Goal: Transaction & Acquisition: Purchase product/service

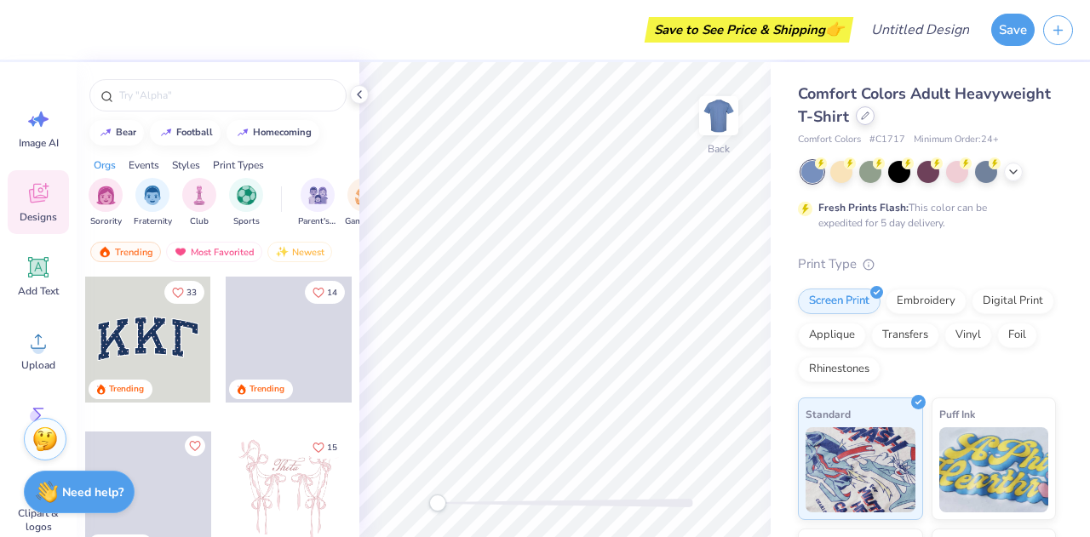
click at [869, 118] on icon at bounding box center [865, 116] width 9 height 9
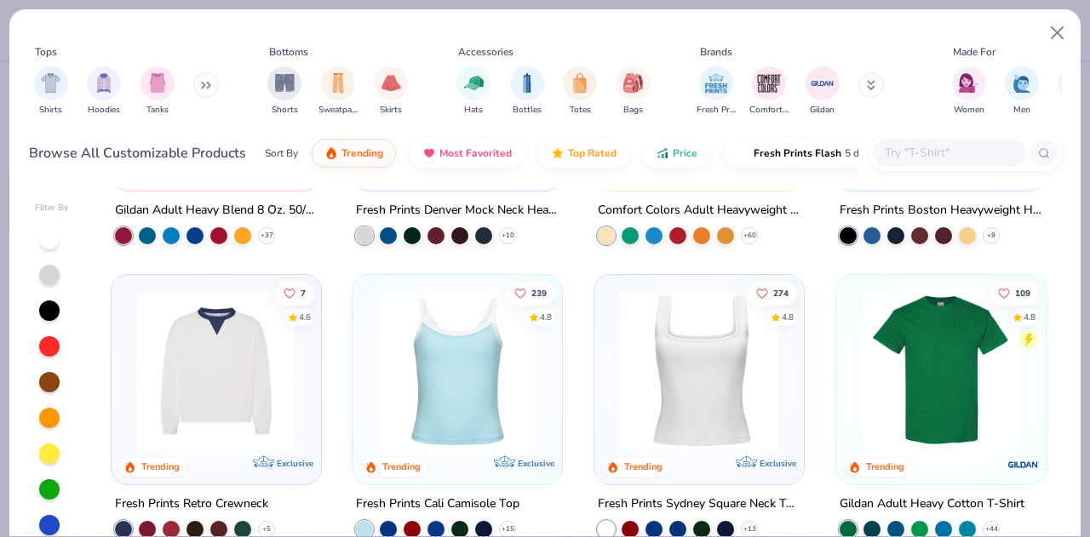
scroll to position [3, 0]
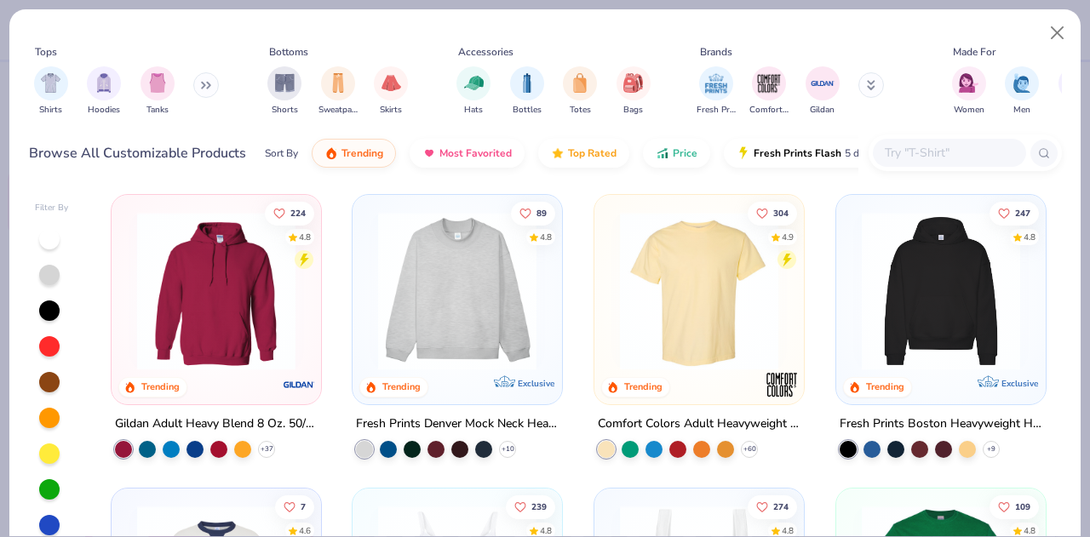
click at [265, 257] on div "224 4.8" at bounding box center [289, 235] width 49 height 68
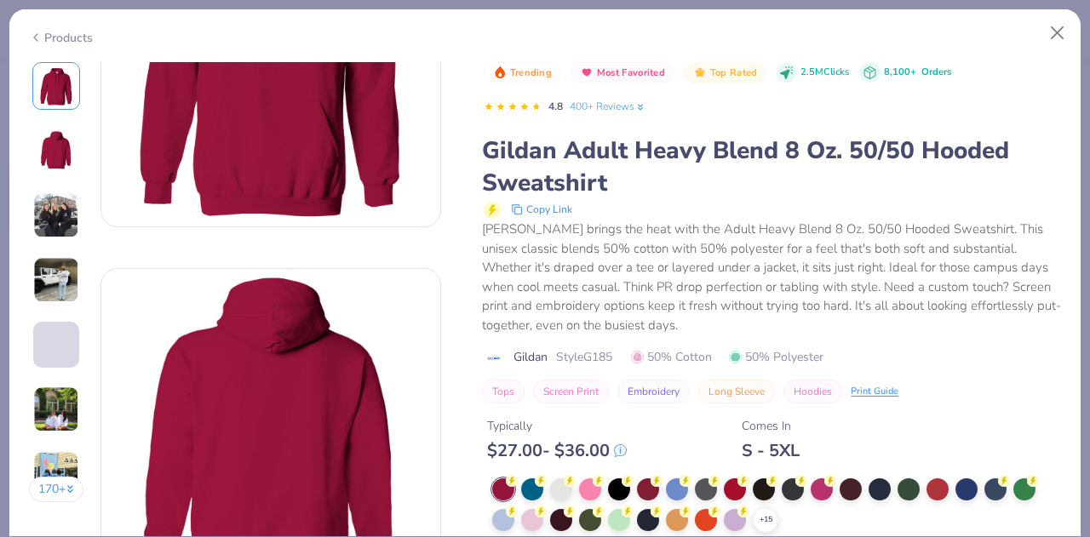
scroll to position [412, 0]
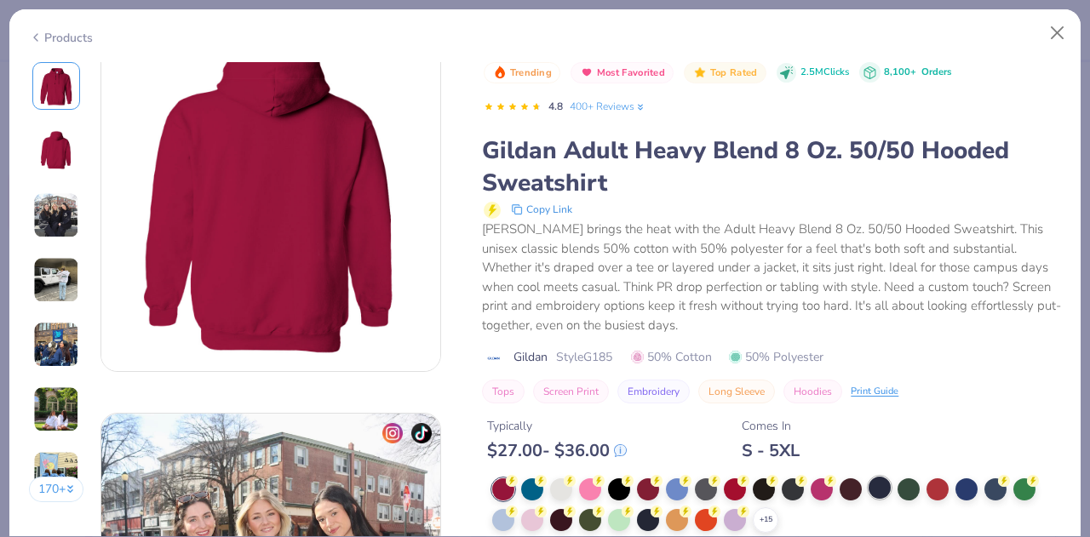
click at [884, 487] on div at bounding box center [880, 488] width 22 height 22
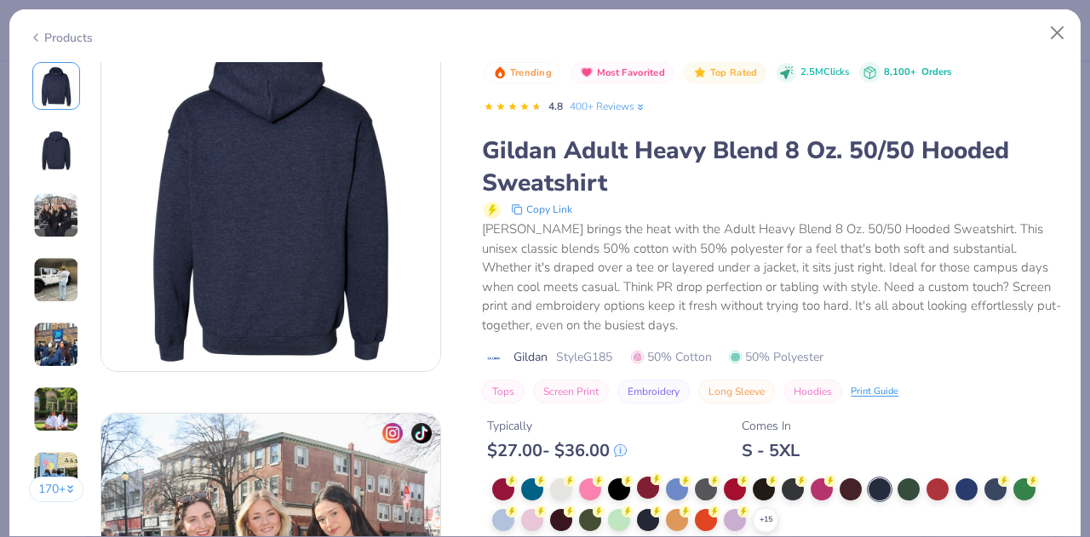
scroll to position [416, 0]
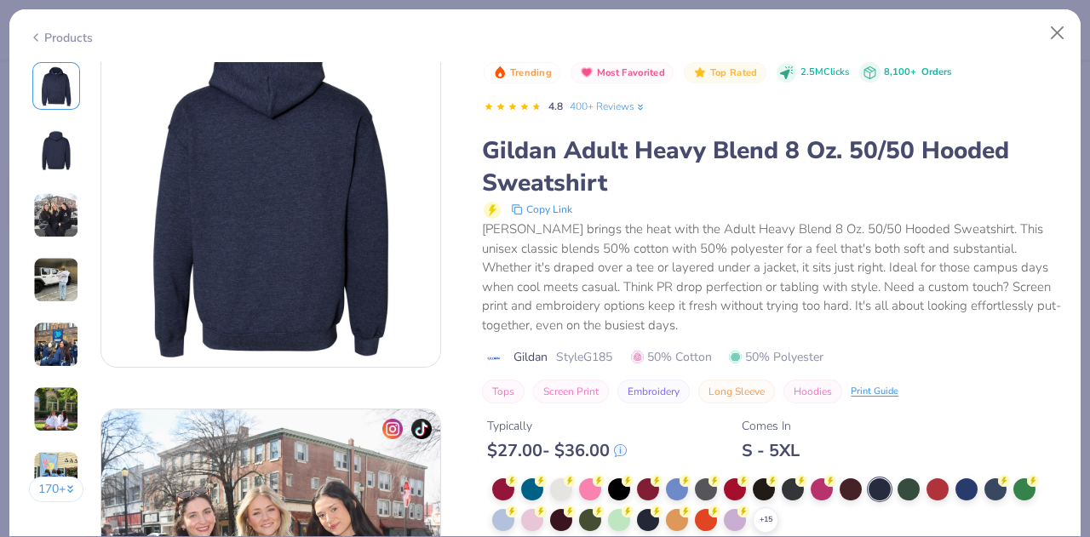
click at [33, 146] on div at bounding box center [56, 151] width 48 height 48
click at [50, 148] on img at bounding box center [56, 150] width 41 height 41
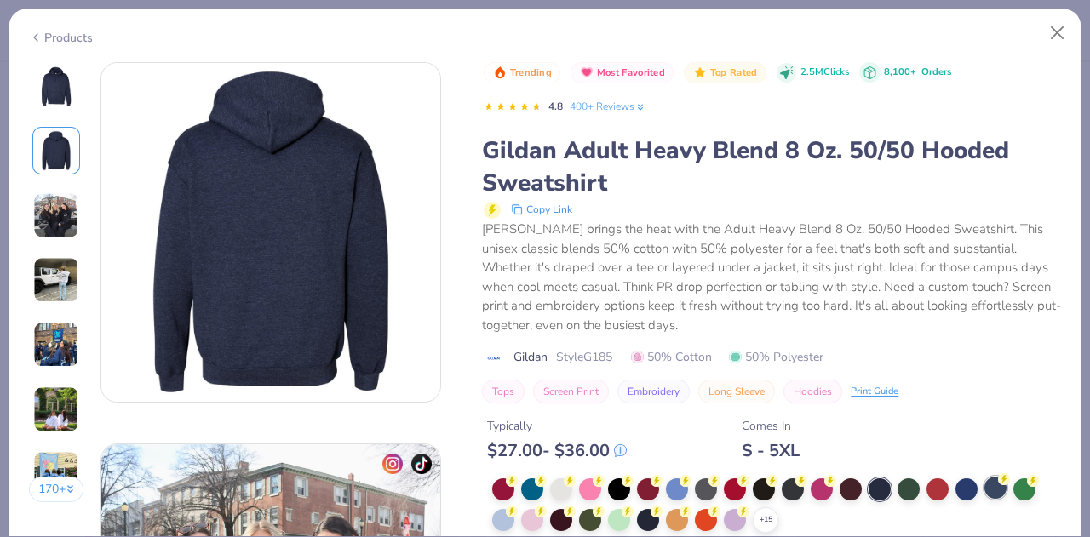
click at [992, 489] on div at bounding box center [995, 488] width 22 height 22
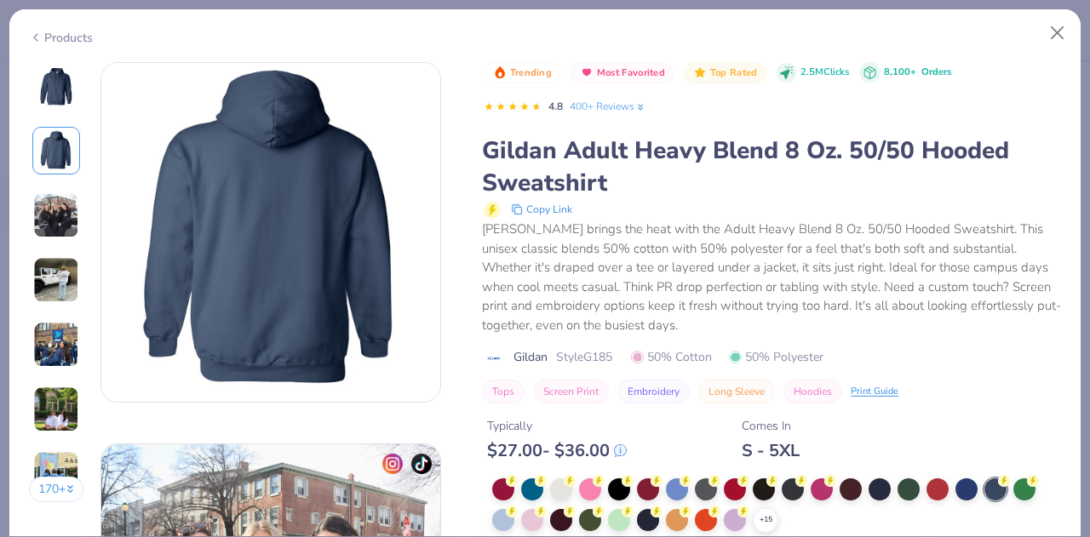
click at [66, 91] on img at bounding box center [56, 86] width 41 height 41
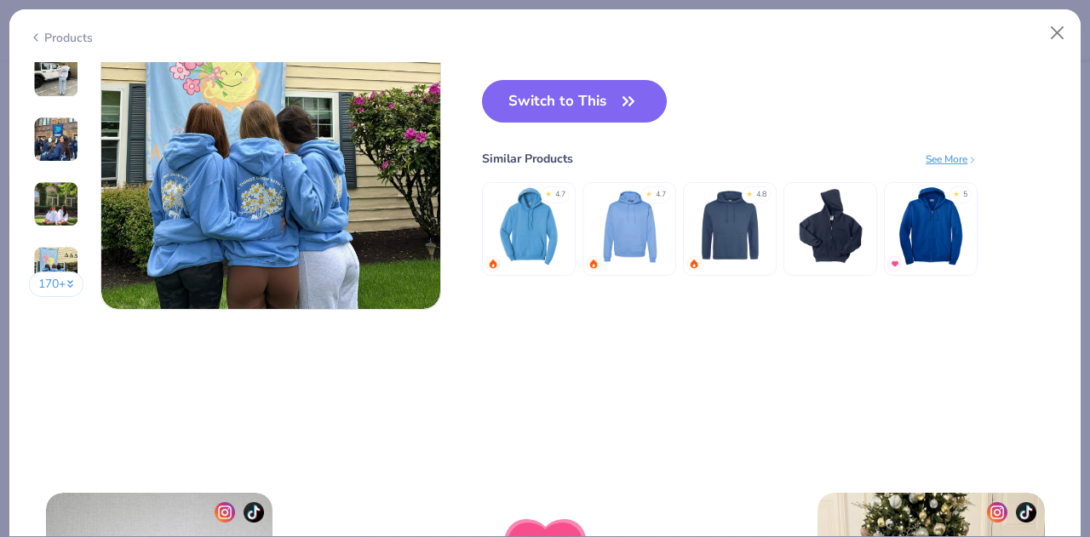
scroll to position [2239, 0]
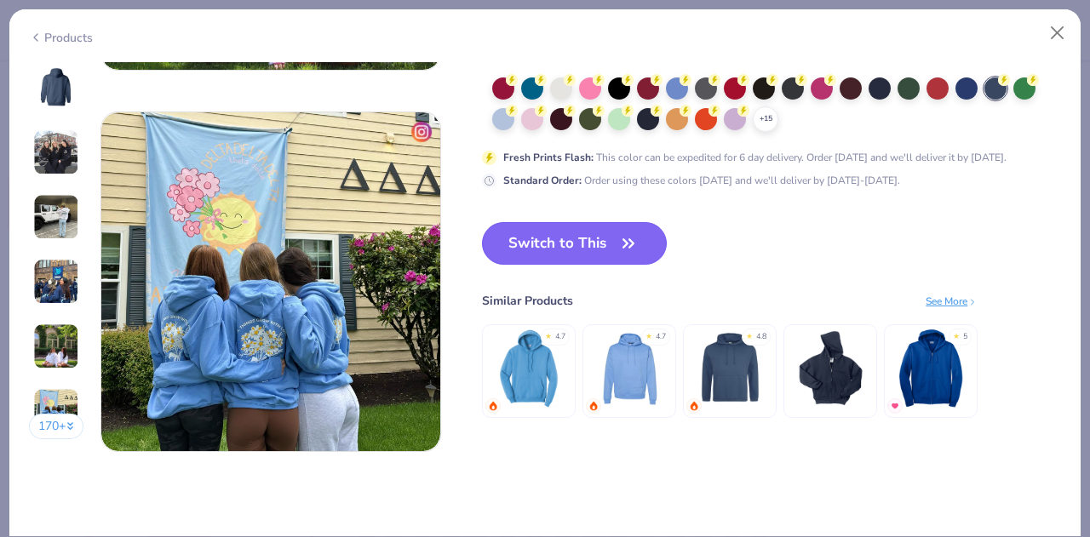
click at [564, 239] on button "Switch to This" at bounding box center [574, 243] width 185 height 43
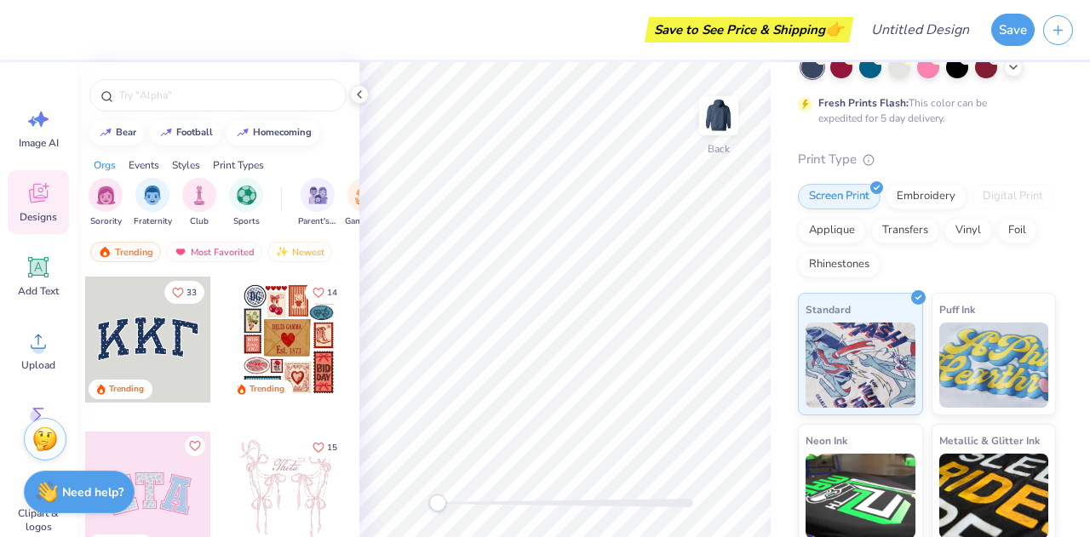
scroll to position [104, 0]
click at [37, 347] on circle at bounding box center [38, 348] width 12 height 12
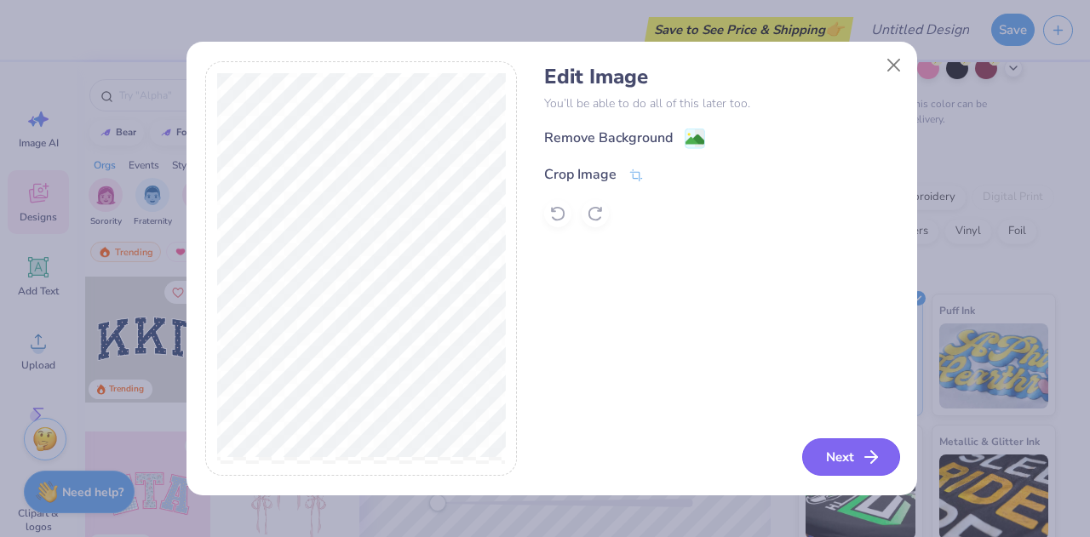
click at [846, 460] on button "Next" at bounding box center [851, 457] width 98 height 37
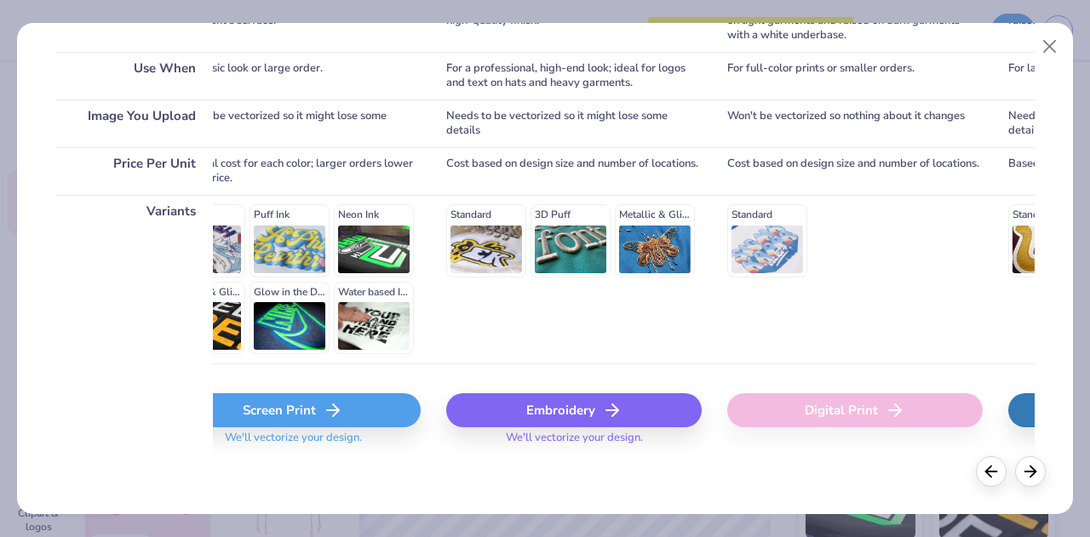
scroll to position [0, 0]
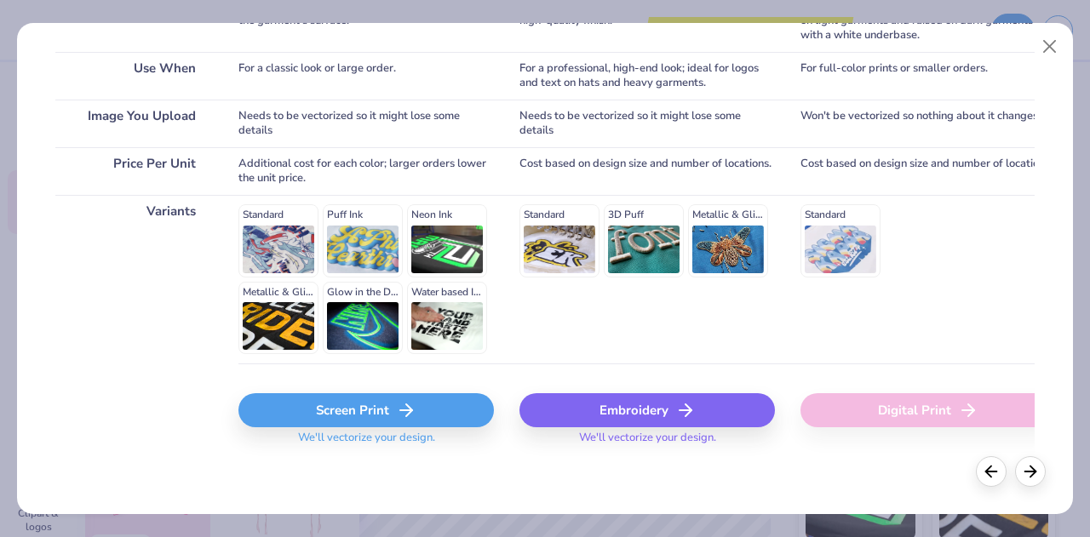
click at [389, 418] on div "Screen Print" at bounding box center [365, 410] width 255 height 34
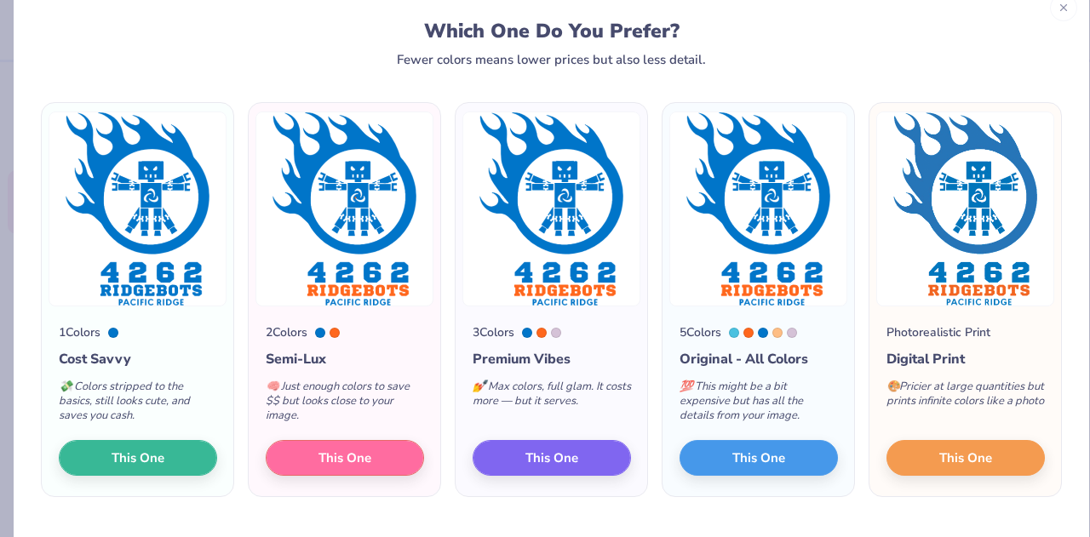
scroll to position [41, 0]
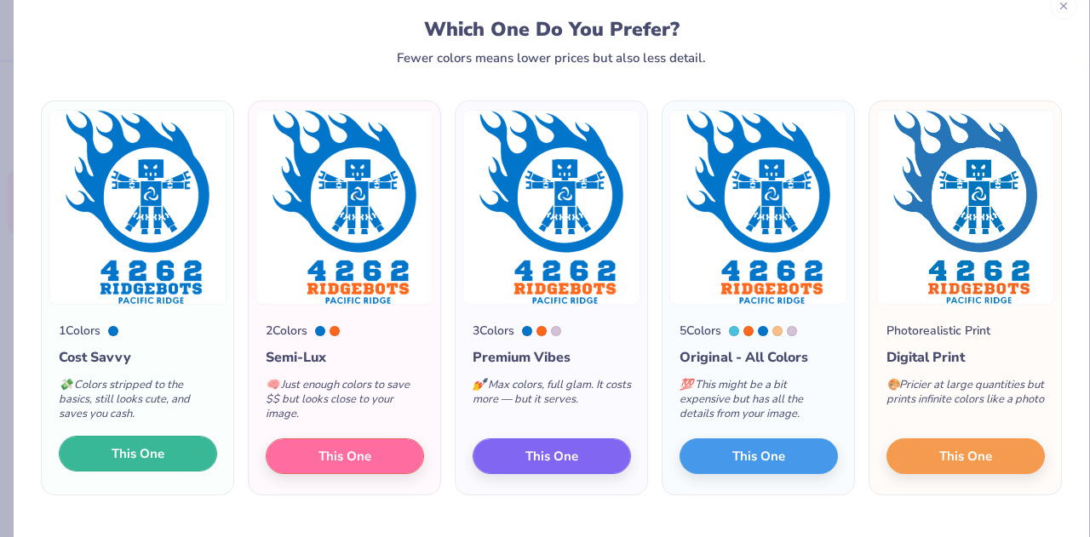
click at [178, 456] on button "This One" at bounding box center [138, 454] width 158 height 36
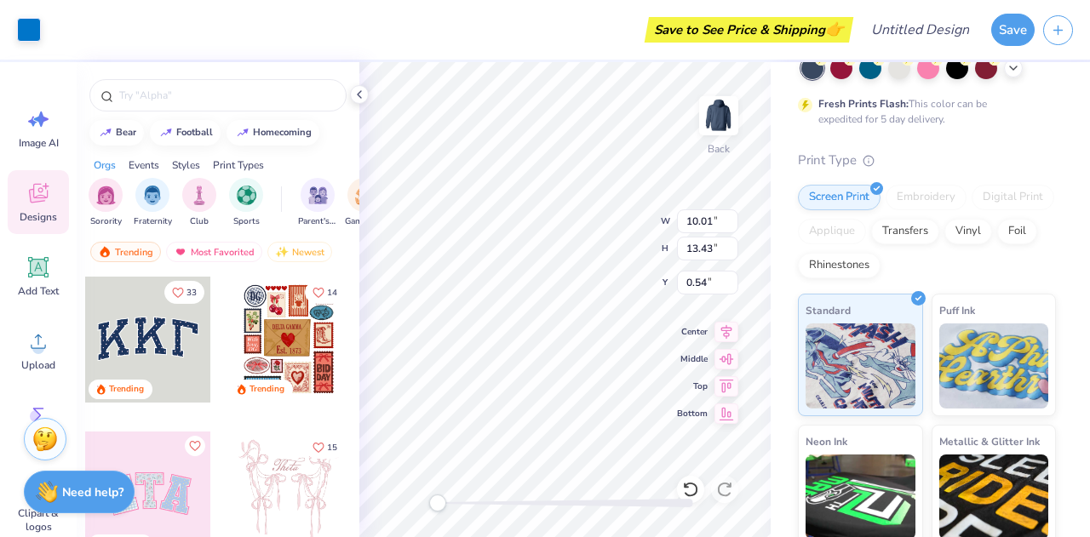
scroll to position [0, 0]
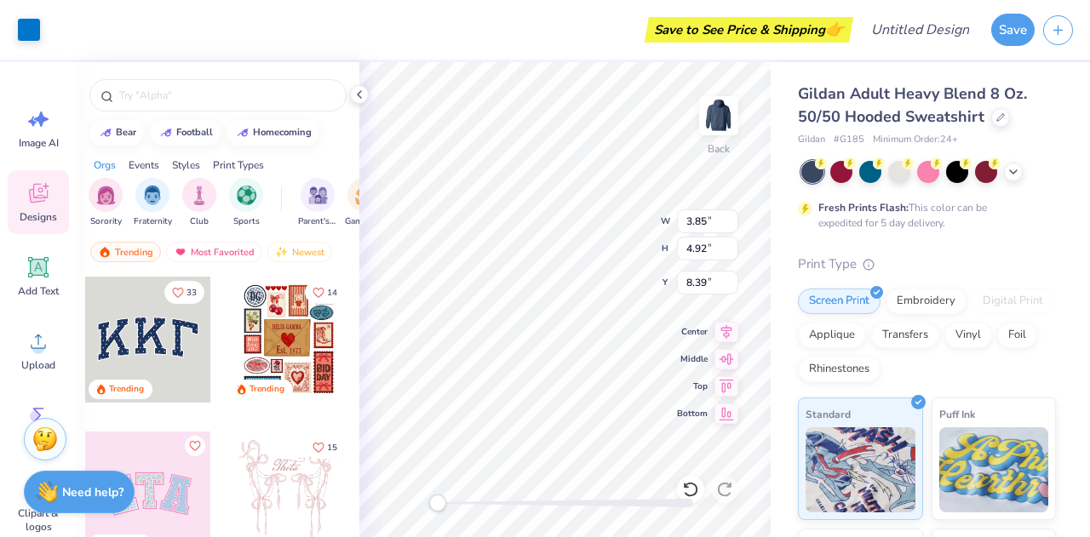
type input "3.85"
type input "4.92"
type input "8.39"
type input "1.21"
type input "1.43"
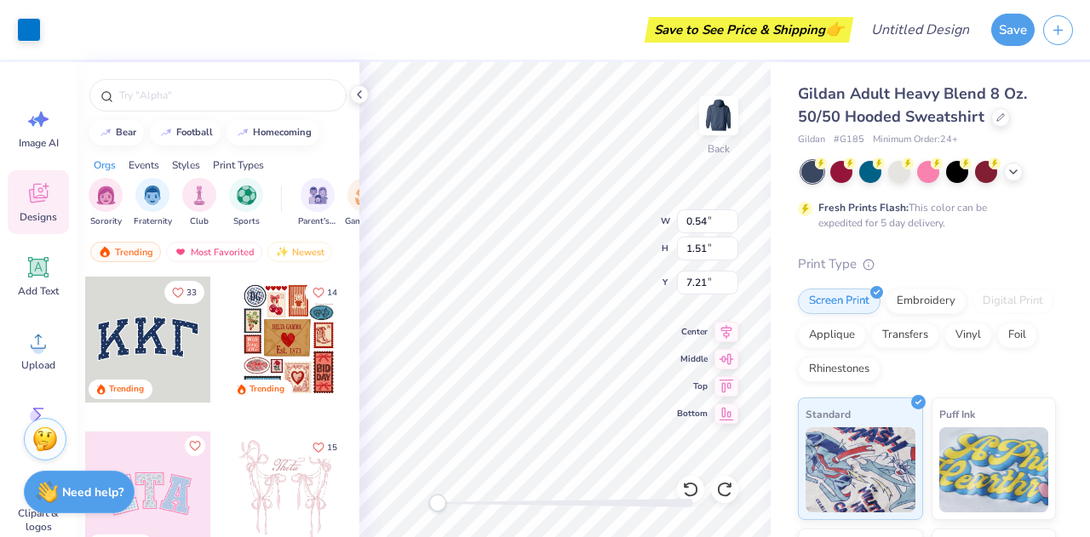
type input "10.94"
type input "5.01"
type input "6.73"
type input "1.94"
type input "4.38"
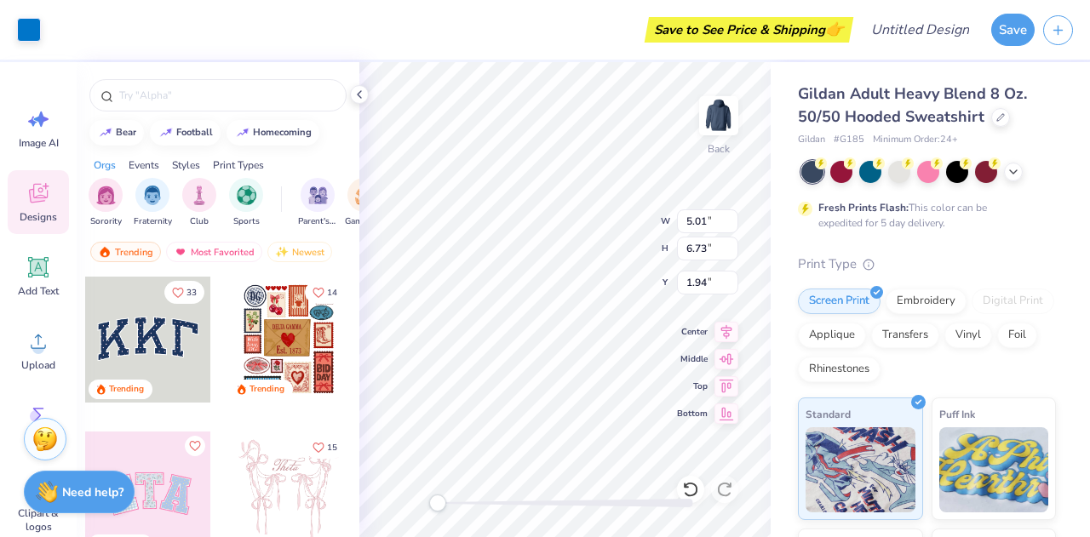
type input "5.88"
type input "2.57"
type input "4.89"
type input "6.56"
type input "1.56"
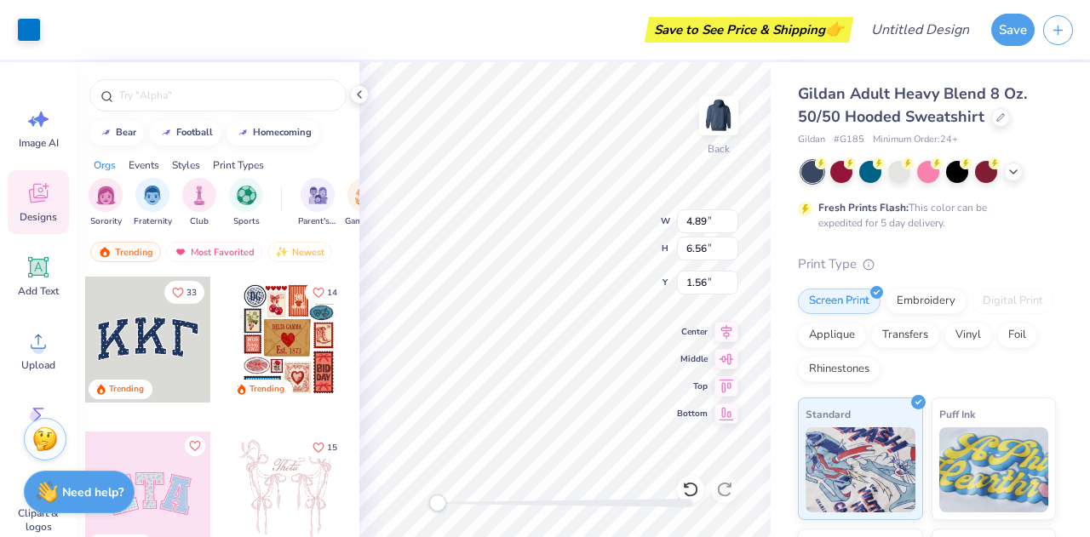
type input "1.81"
type input "4.89"
type input "4.81"
type input "1.81"
type input "2.26"
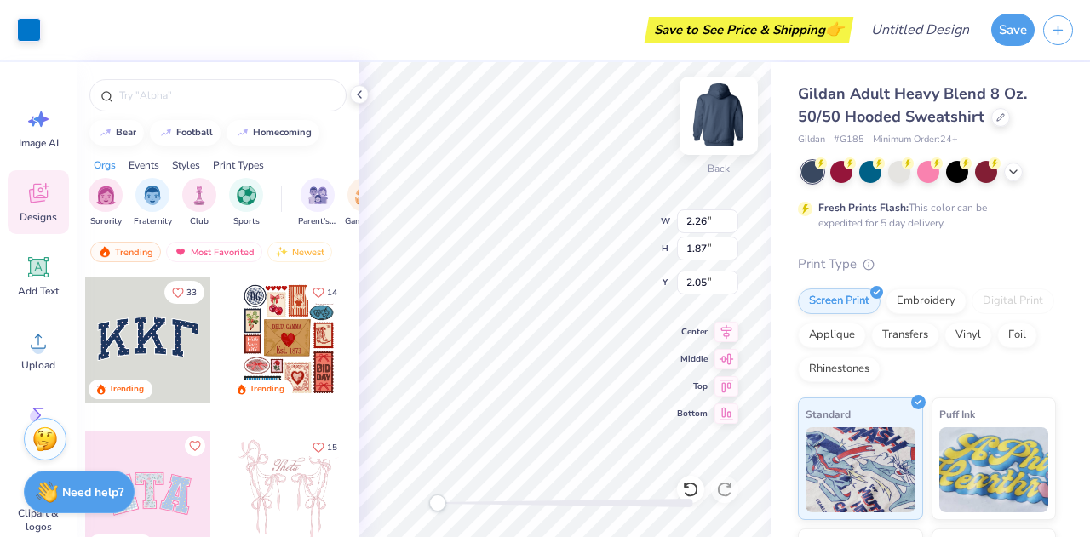
type input "1.87"
type input "2.05"
type input "0.86"
type input "0.71"
type input "3.55"
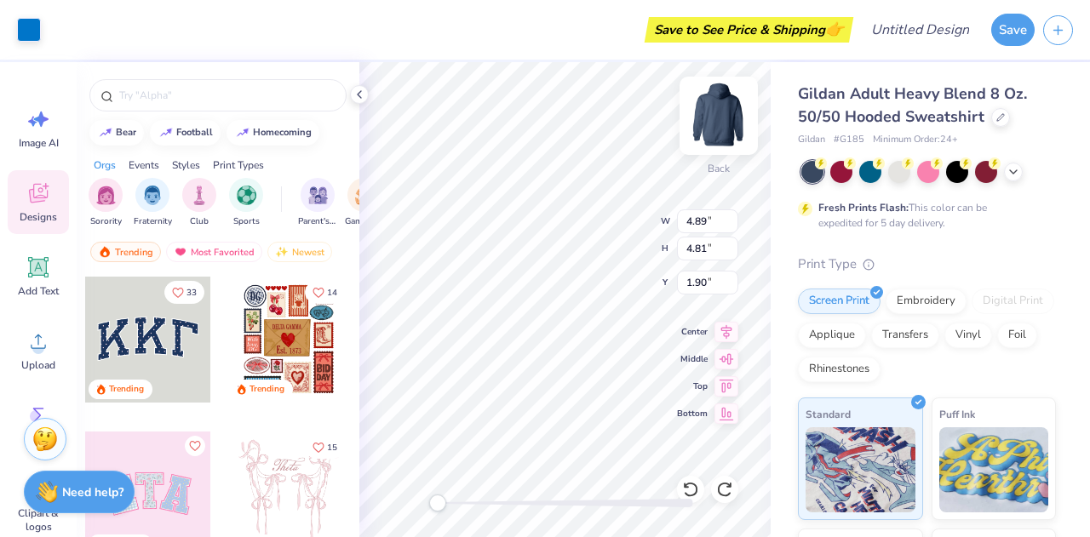
click at [720, 127] on img at bounding box center [719, 116] width 68 height 68
type input "14.06"
type input "12.78"
type input "12.58"
type input "6.36"
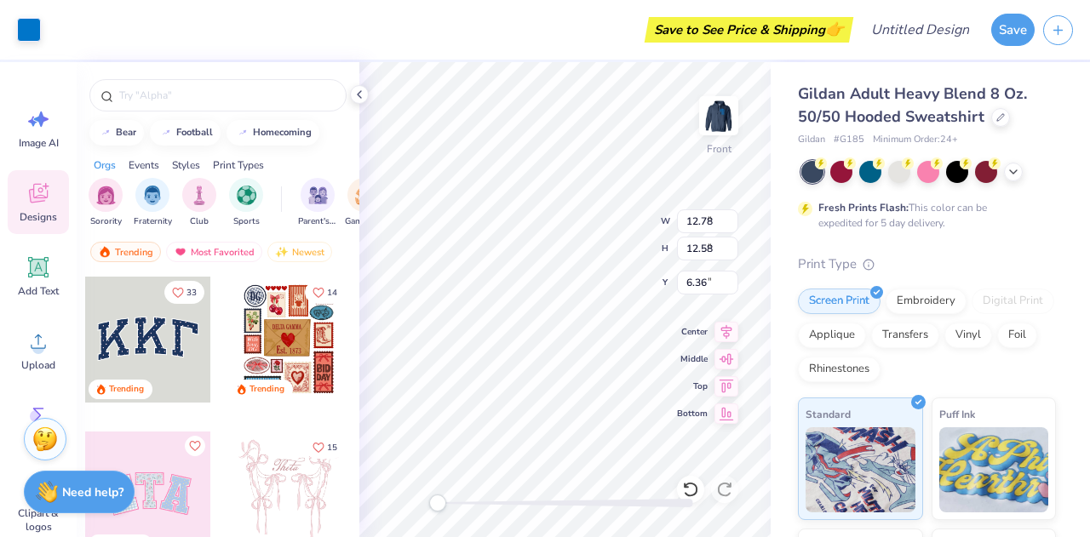
type input "9.57"
type input "9.43"
type input "6.00"
click at [723, 134] on img at bounding box center [719, 116] width 68 height 68
type input "9.43"
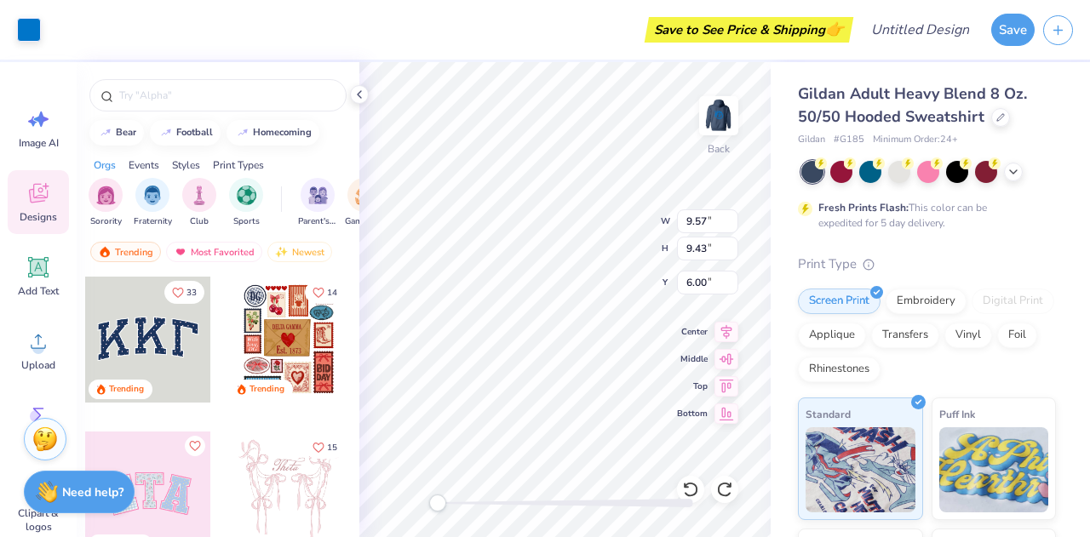
type input "9.29"
type input "3.81"
type input "0.59"
type input "0.70"
type input "6.98"
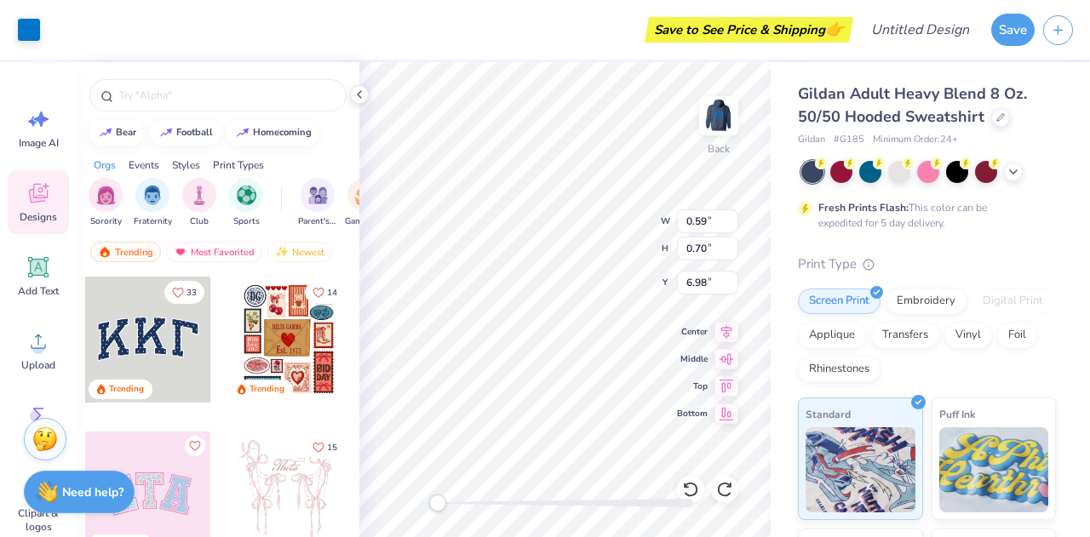
type input "0.58"
click at [723, 109] on img at bounding box center [719, 116] width 68 height 68
type input "0.61"
type input "0.71"
type input "9.21"
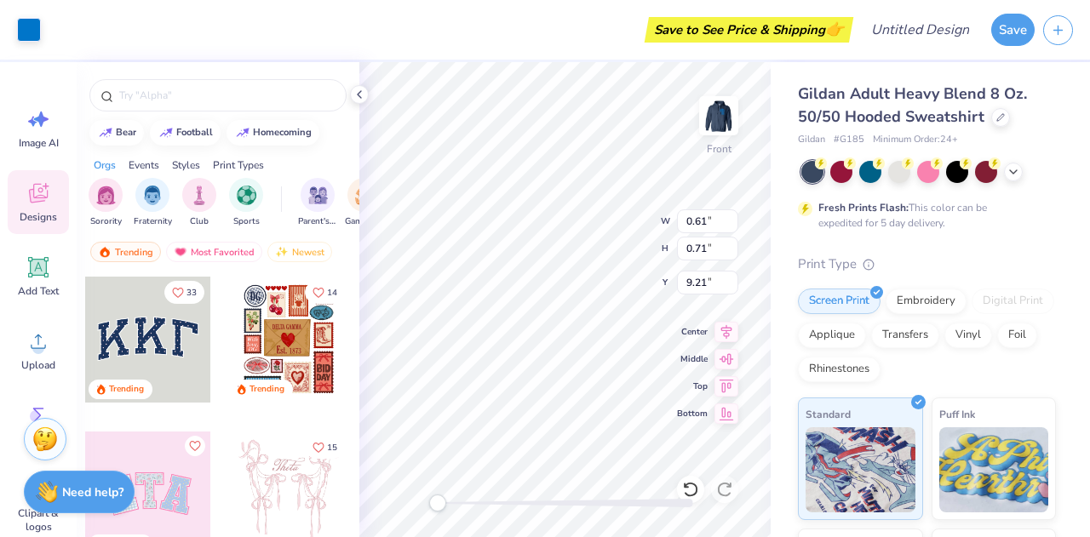
type input "3.51"
type input "4.06"
type input "18.31"
type input "2.14"
type input "2.48"
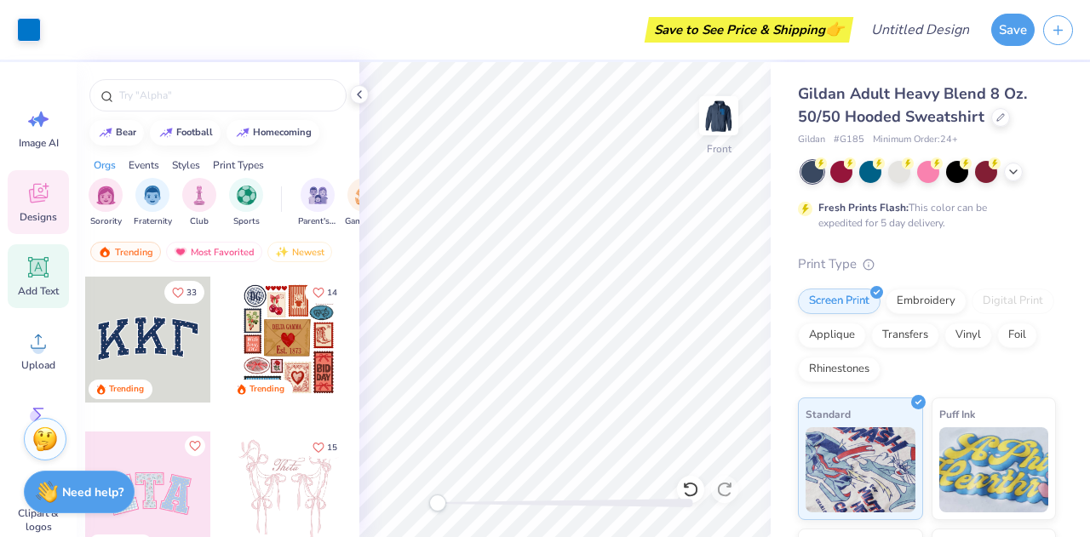
click at [48, 275] on icon at bounding box center [38, 267] width 20 height 20
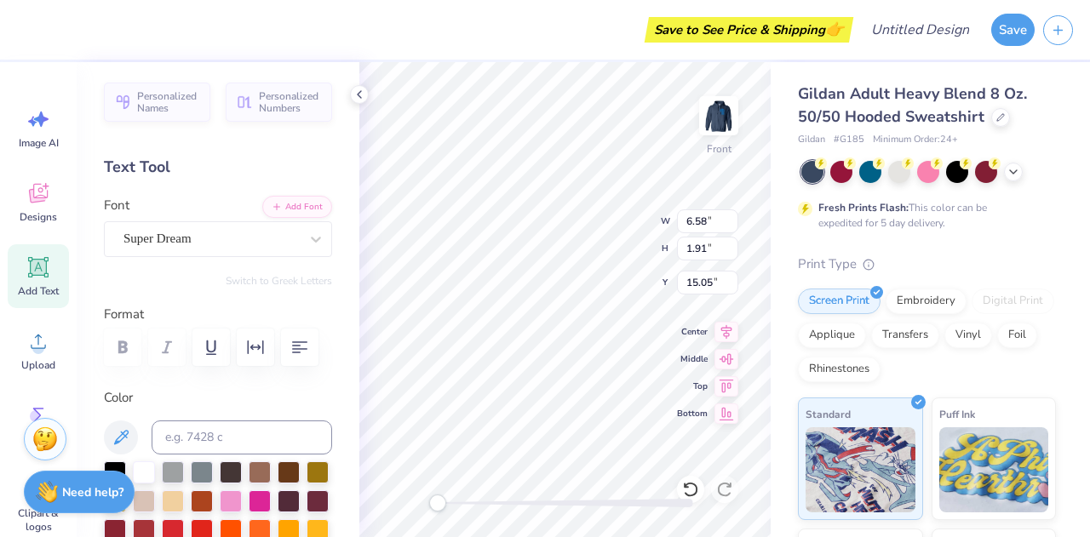
scroll to position [14, 2]
type textarea "E"
type textarea "S"
type textarea "EST. 2010"
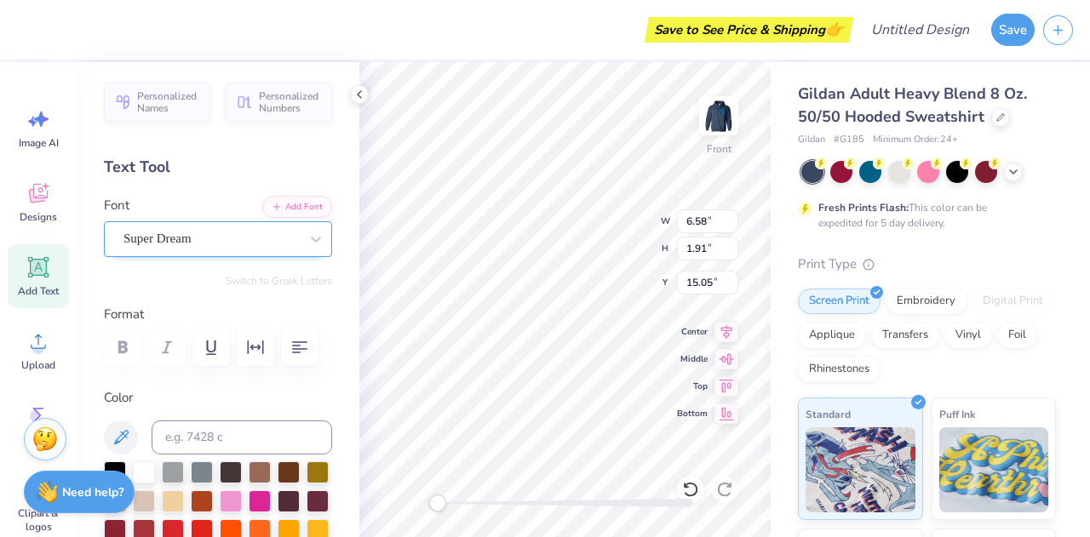
click at [201, 236] on div "Super Dream" at bounding box center [211, 239] width 179 height 26
click at [169, 238] on div "Super Dream" at bounding box center [211, 239] width 179 height 26
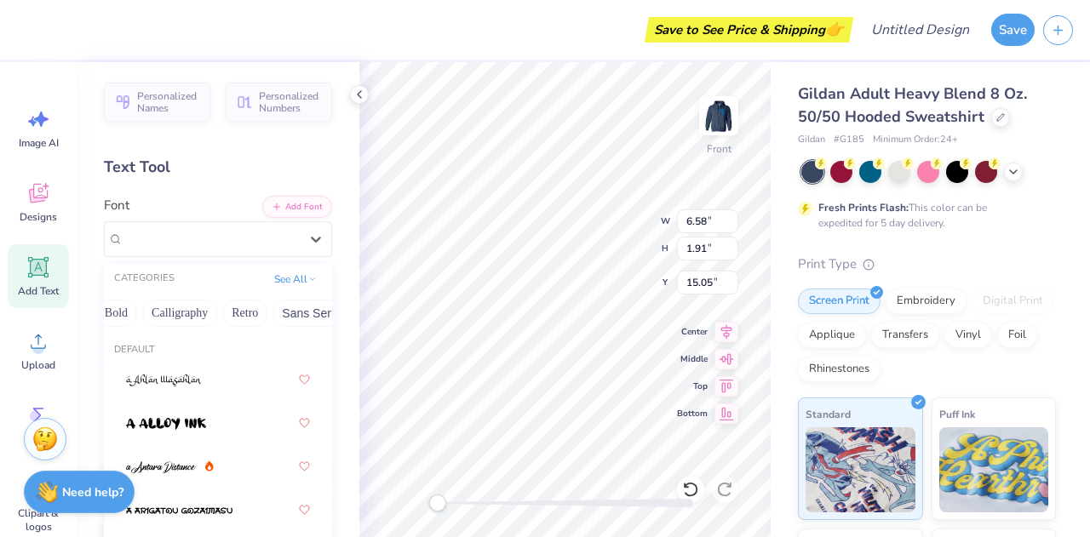
scroll to position [0, 244]
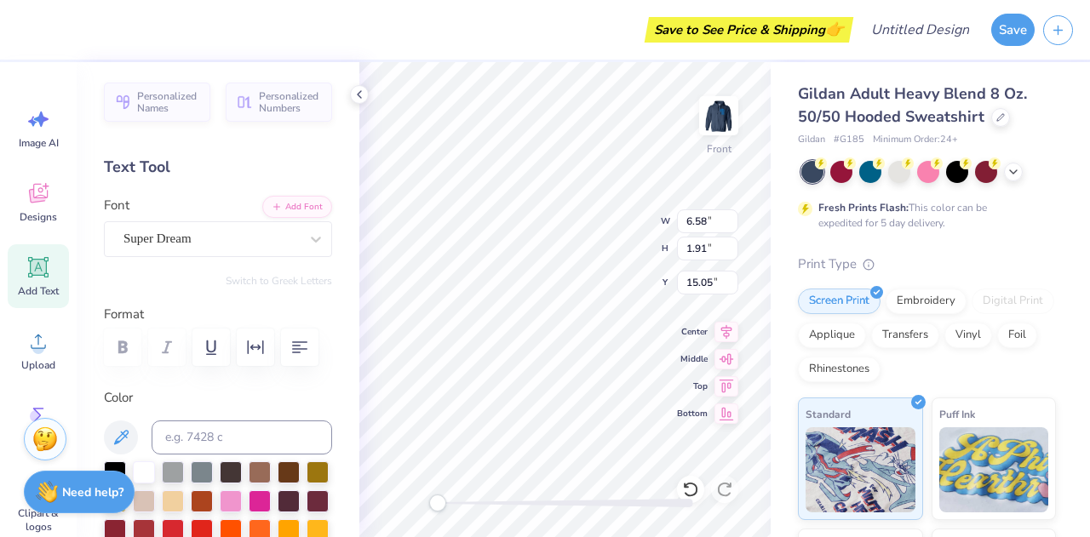
click at [100, 314] on div "Personalized Names Personalized Numbers Text Tool Add Font Font Super Dream Swi…" at bounding box center [218, 299] width 283 height 475
click at [197, 243] on div "Super Dream" at bounding box center [211, 239] width 179 height 26
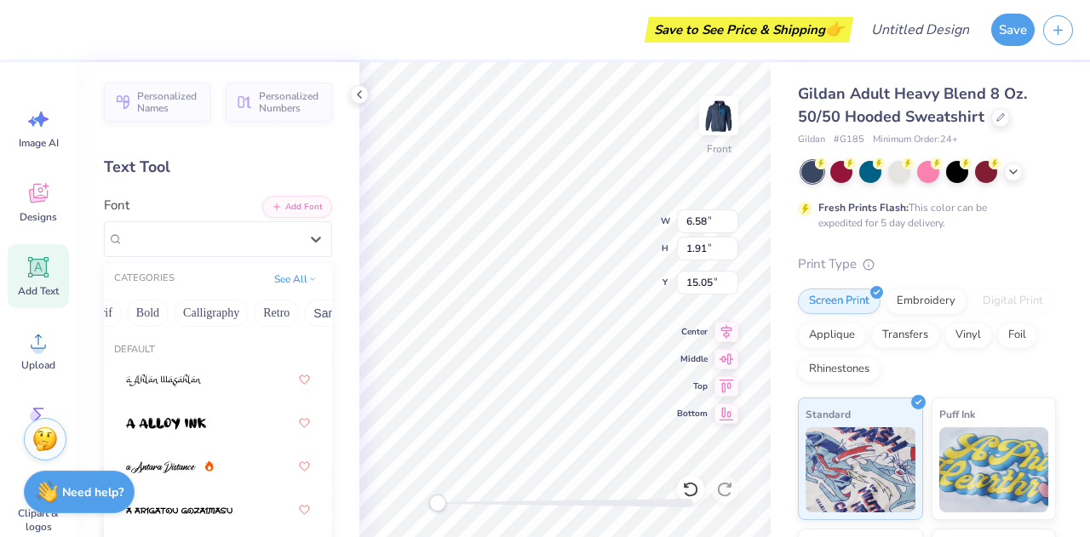
scroll to position [0, 0]
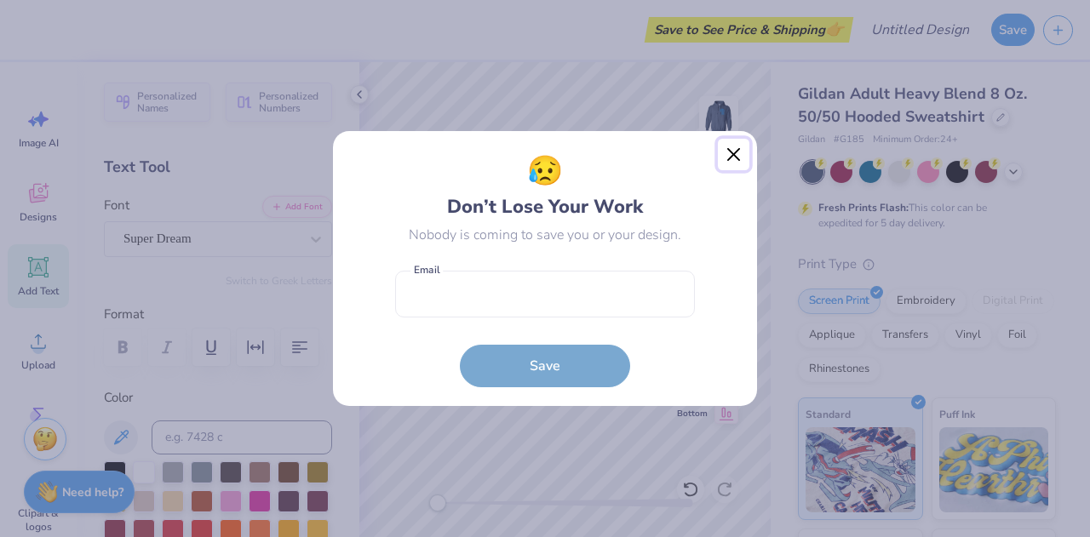
click at [736, 152] on button "Close" at bounding box center [734, 155] width 32 height 32
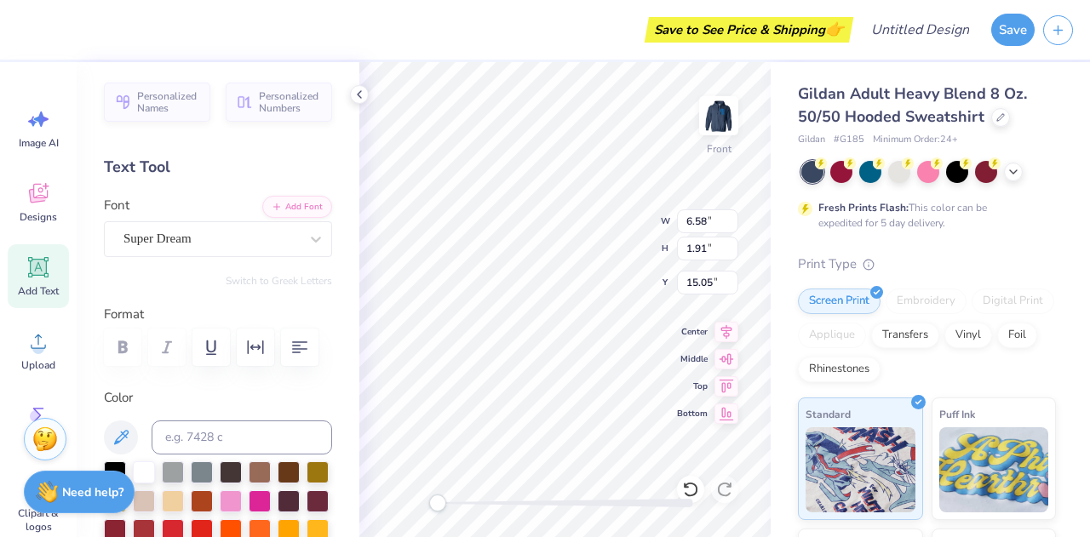
scroll to position [14, 2]
click at [305, 227] on div at bounding box center [316, 239] width 31 height 31
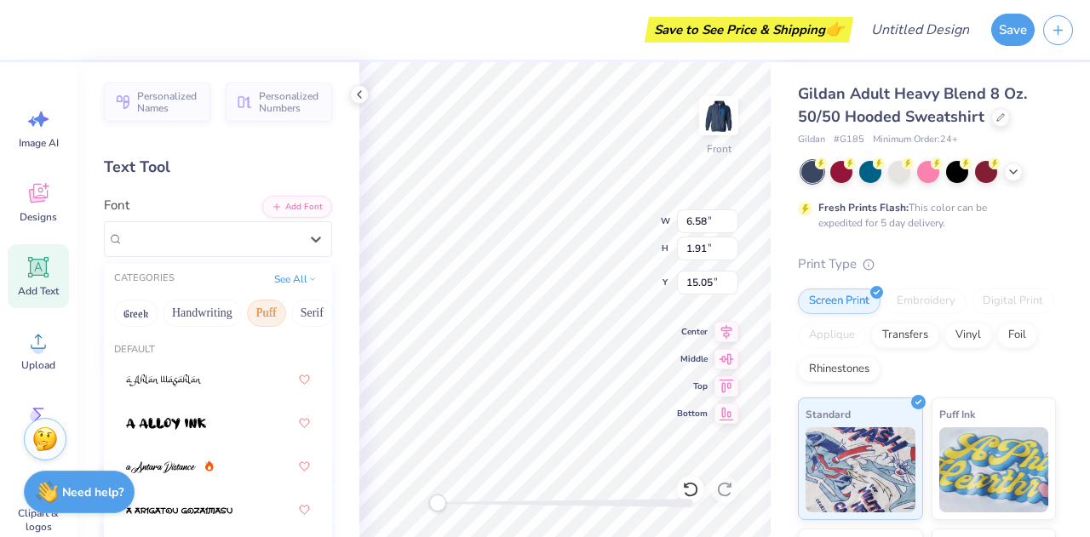
scroll to position [0, 145]
click at [219, 315] on button "Bold" at bounding box center [214, 313] width 42 height 27
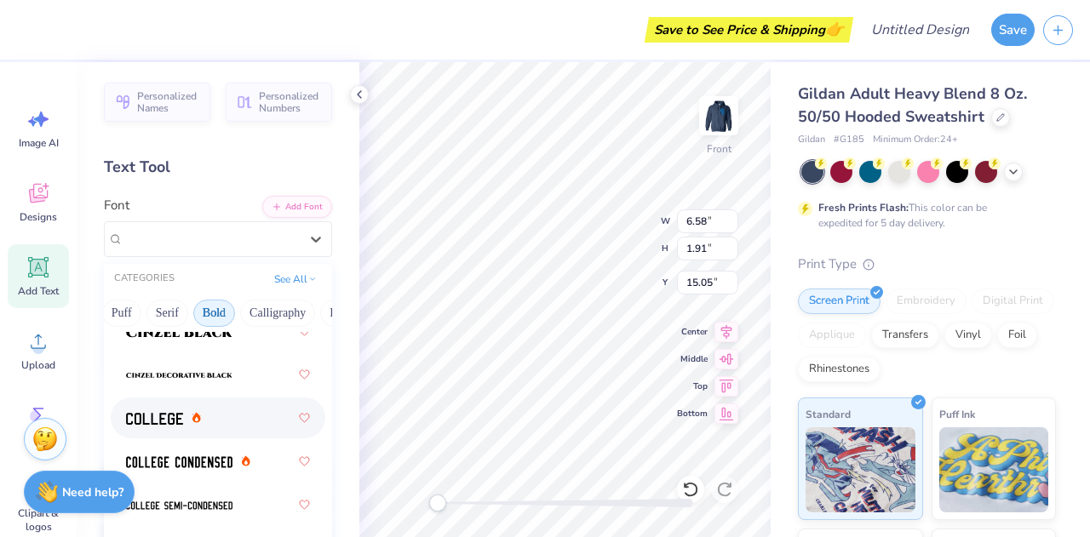
scroll to position [125, 0]
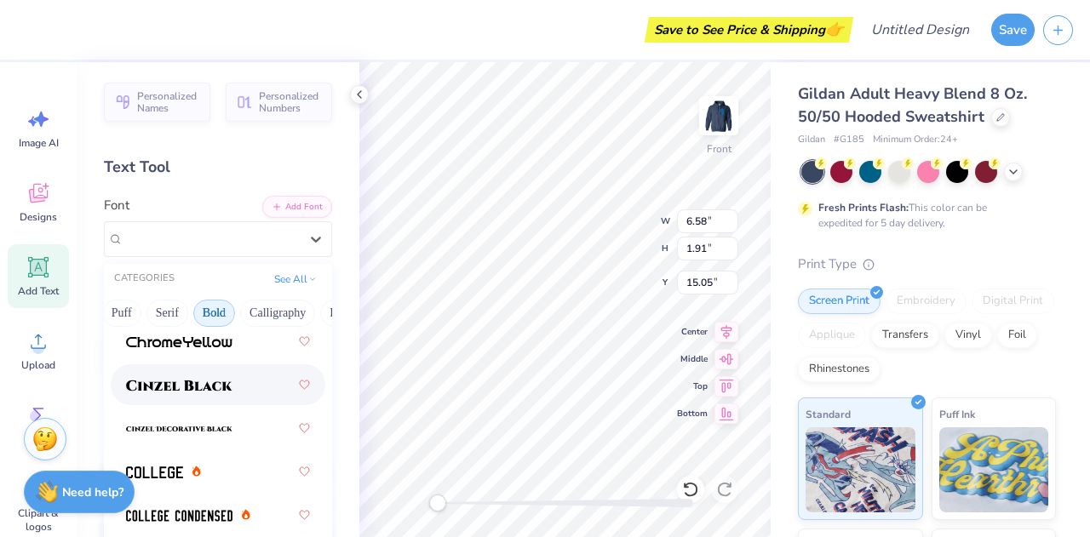
click at [186, 385] on img at bounding box center [179, 386] width 106 height 12
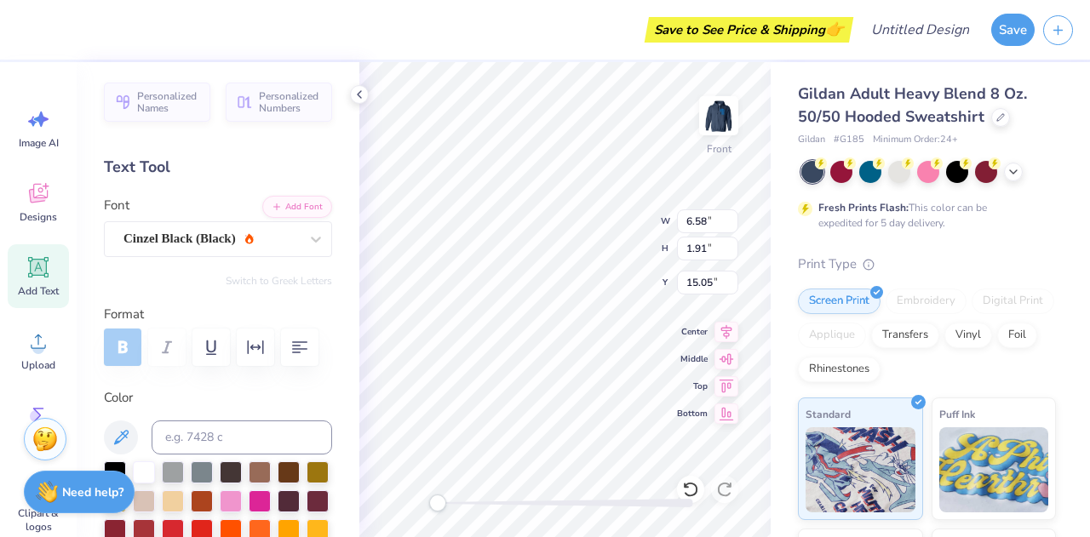
scroll to position [14, 3]
click at [301, 232] on div at bounding box center [316, 239] width 31 height 31
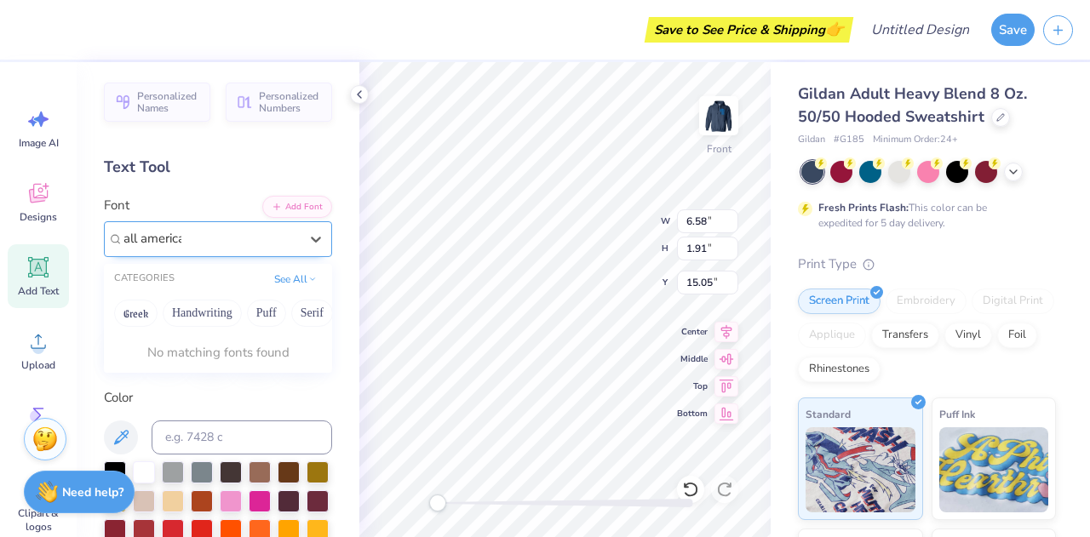
type input "all american"
click at [283, 275] on button "See All" at bounding box center [295, 277] width 53 height 17
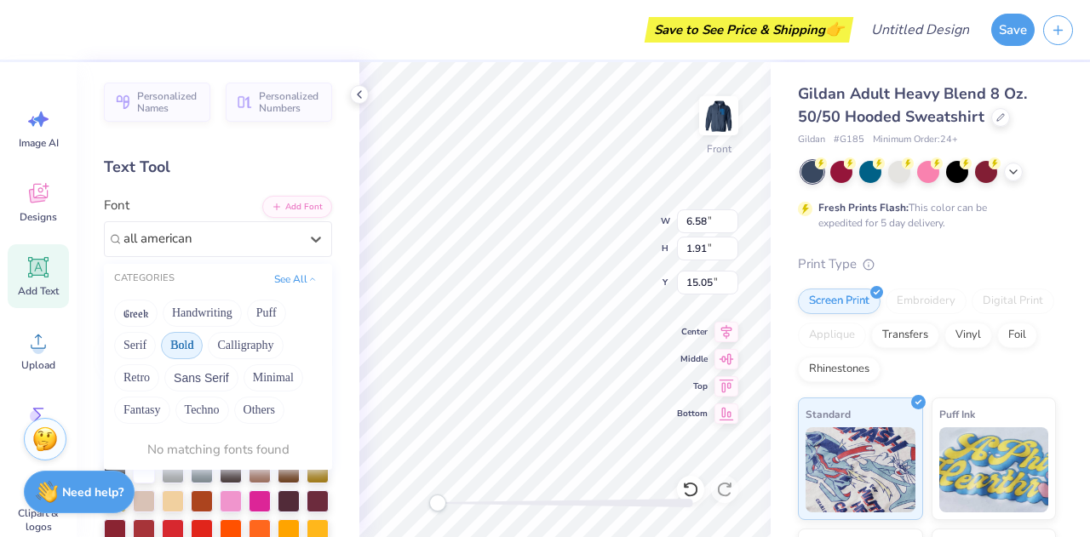
click at [187, 343] on button "Bold" at bounding box center [182, 345] width 42 height 27
click at [311, 237] on icon at bounding box center [316, 240] width 10 height 6
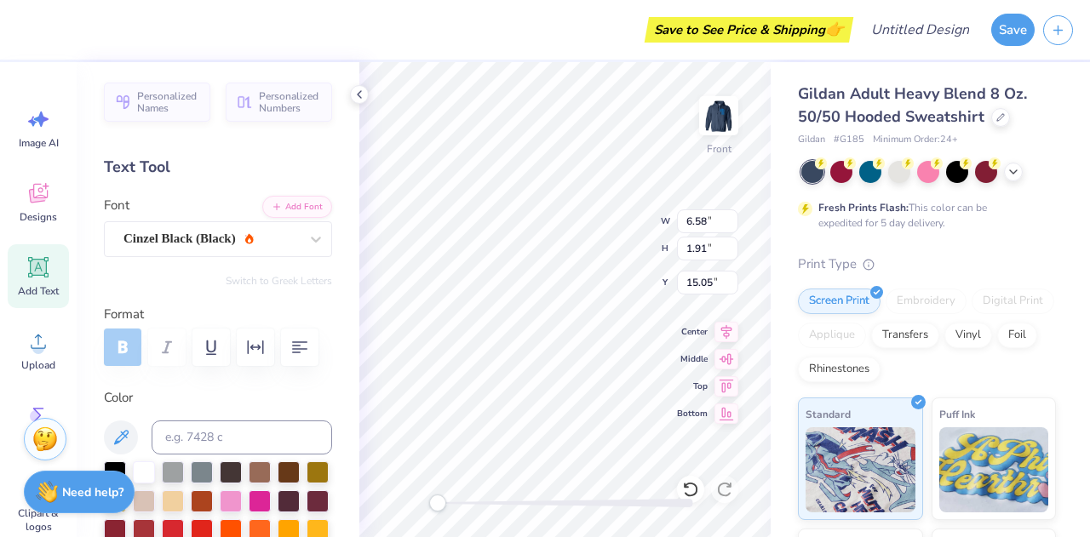
scroll to position [14, 4]
click at [697, 399] on div "Front W 6.58 6.58 " H 1.91 1.91 " Y 15.05 15.05 " Center [GEOGRAPHIC_DATA]" at bounding box center [564, 299] width 411 height 475
type input "9.99"
type input "1.52"
type input "17.75"
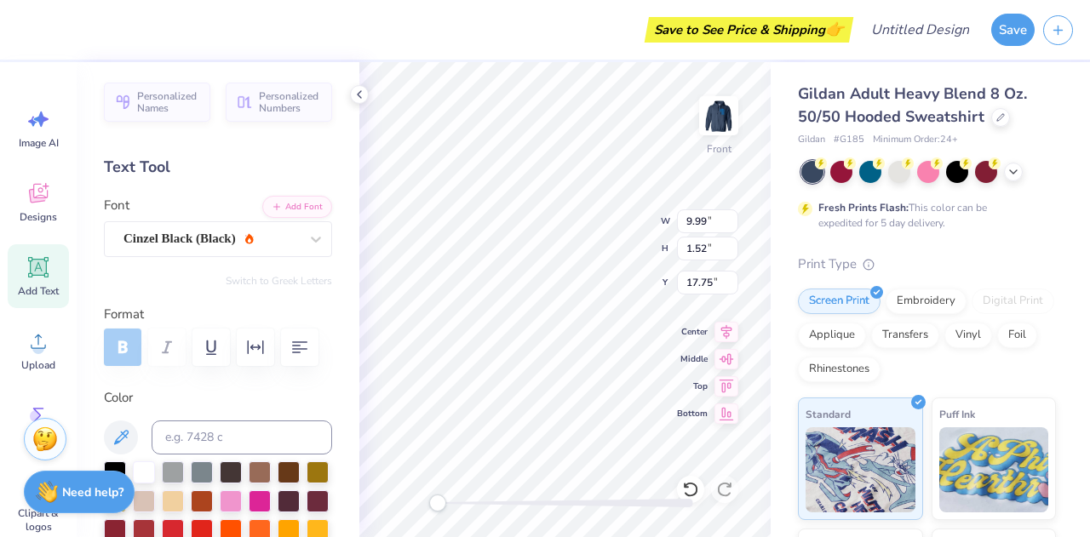
type input "0.61"
type input "0.71"
type input "9.21"
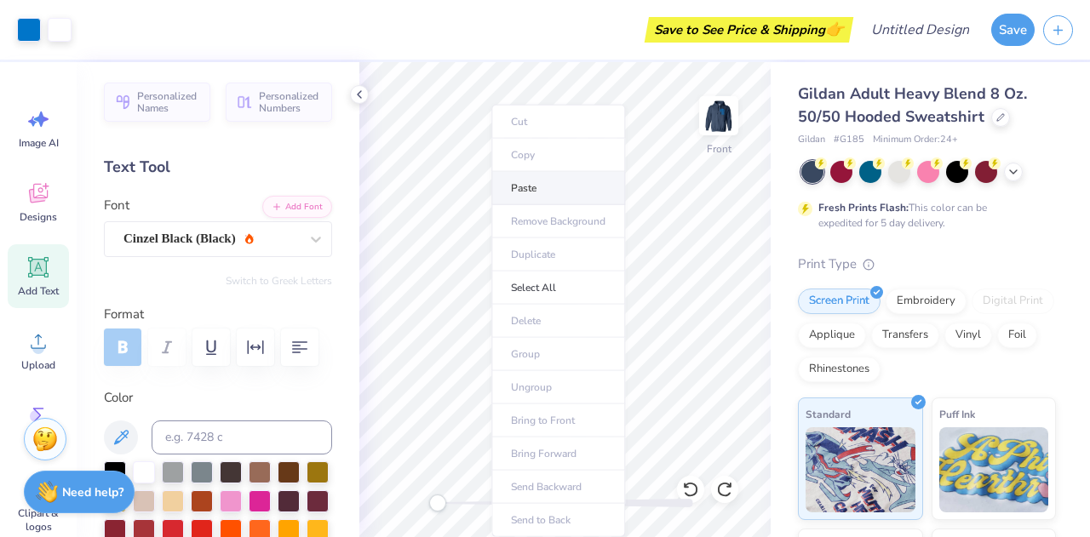
click at [555, 181] on li "Paste" at bounding box center [558, 188] width 134 height 33
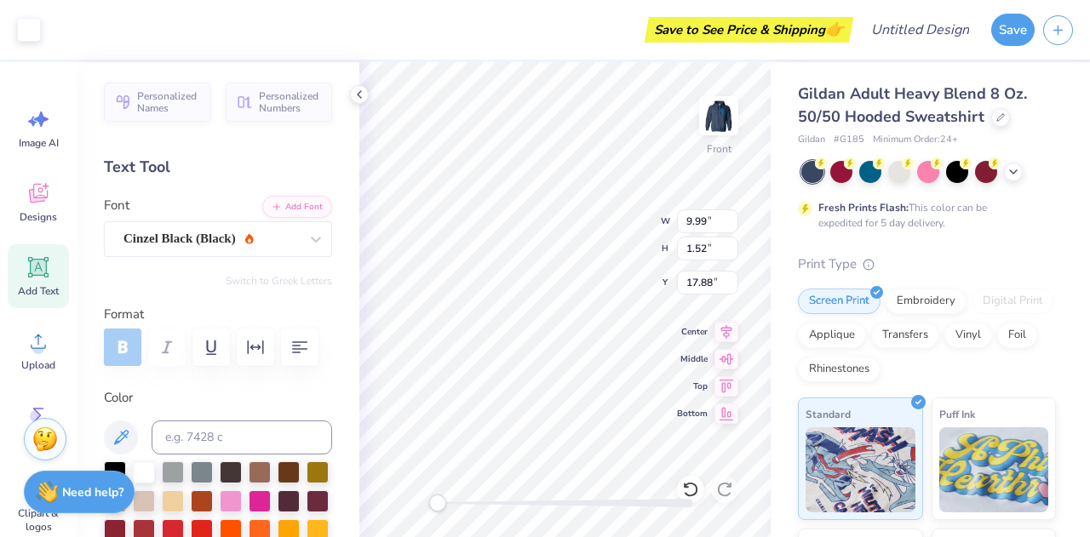
type input "9.99"
type input "1.52"
type input "17.88"
type input "7.50"
type input "1.14"
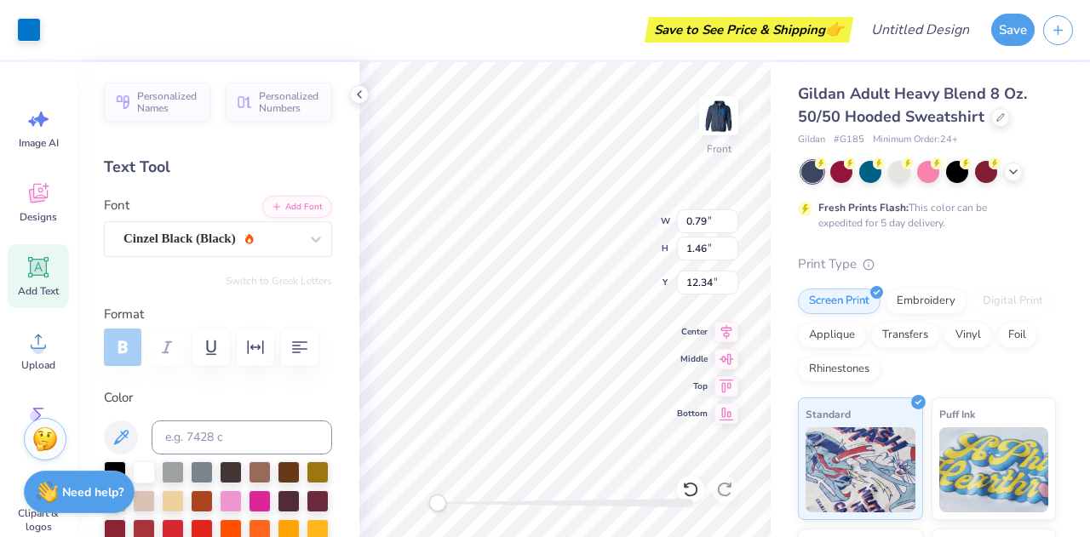
type input "0.79"
type input "1.46"
type input "12.34"
type input "9.57"
type input "9.43"
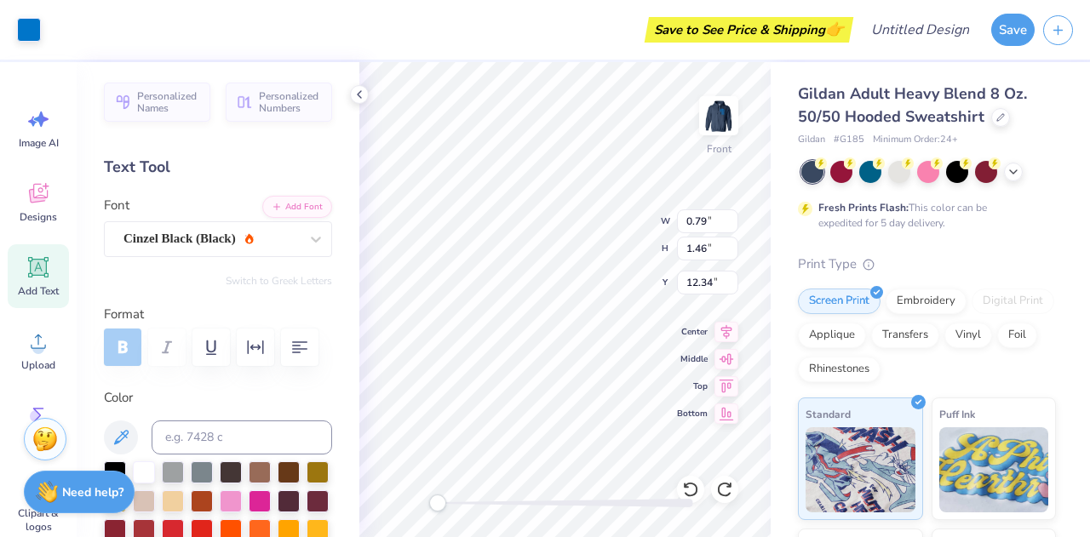
type input "6.00"
type input "7.50"
type input "1.14"
type input "17.88"
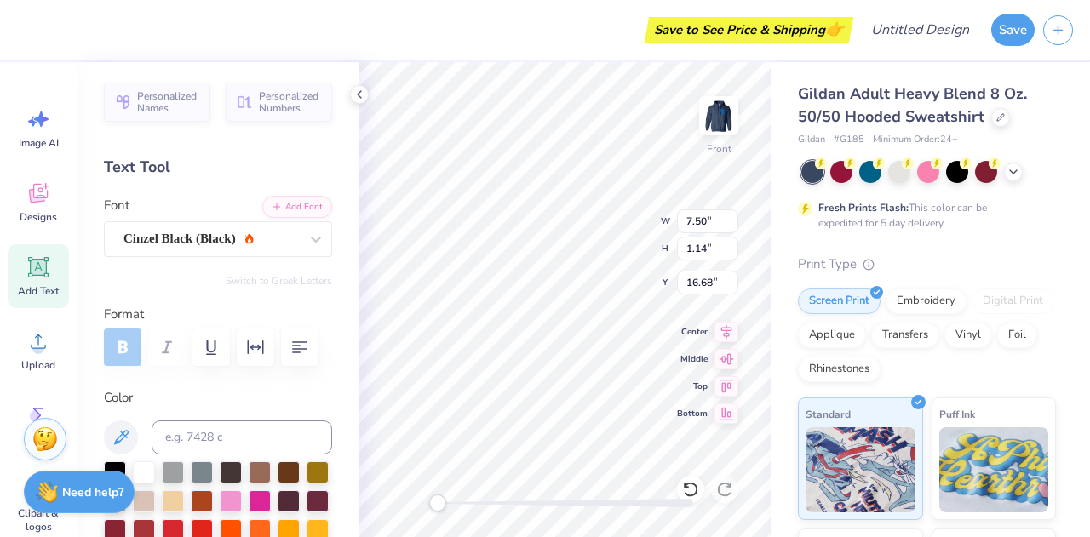
type textarea "EST. 2010"
click at [38, 288] on span "Add Text" at bounding box center [38, 291] width 41 height 14
type input "6.58"
type input "1.91"
type input "15.05"
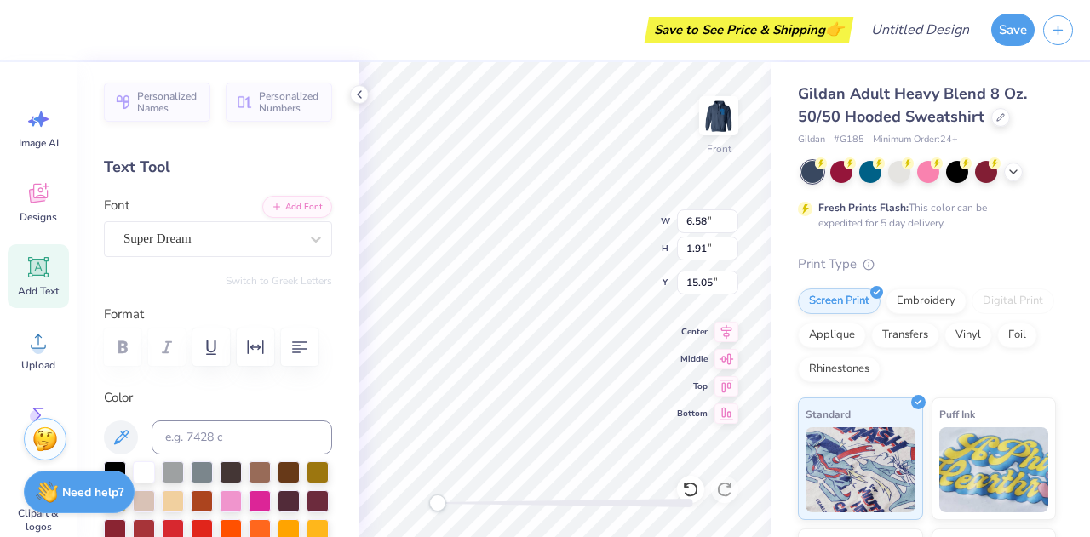
scroll to position [14, 85]
type textarea "[URL][DOMAIN_NAME]"
type textarea "RIDGEBOTS"
click at [235, 244] on div "Super Dream" at bounding box center [211, 239] width 179 height 26
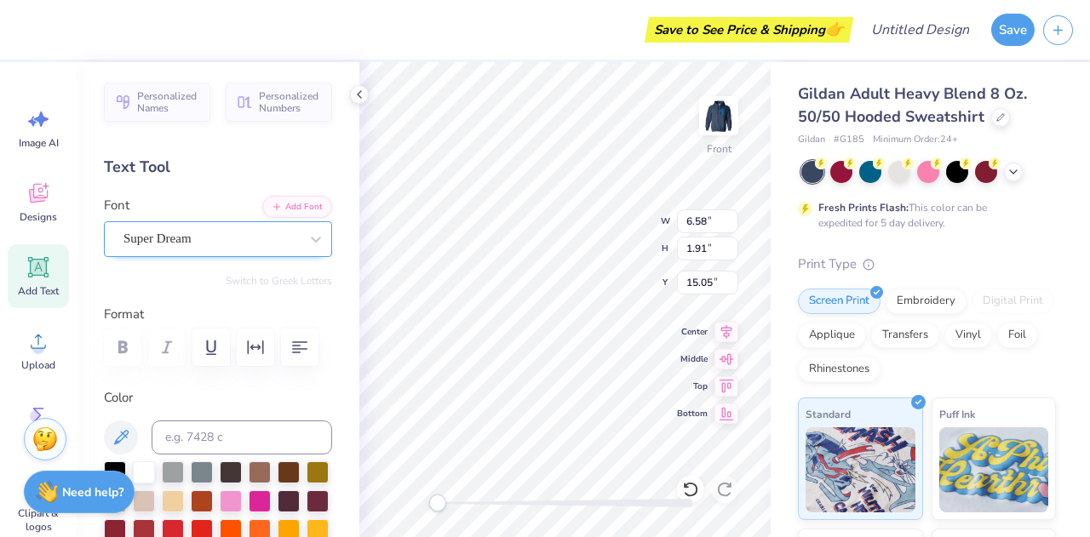
scroll to position [14, 3]
click at [271, 233] on div "Super Dream" at bounding box center [211, 239] width 179 height 26
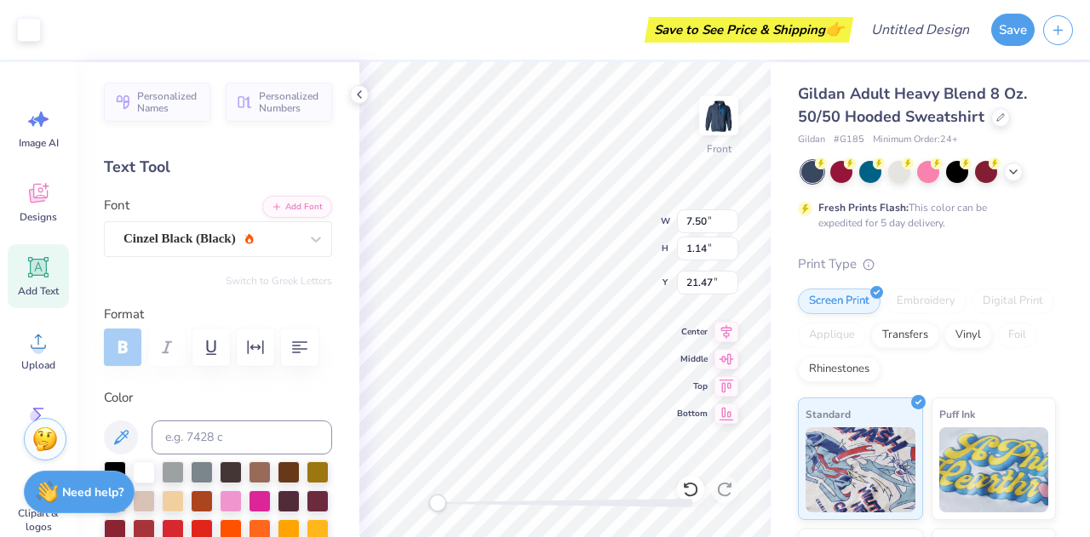
scroll to position [14, 2]
type input "14.21"
type input "1.98"
type input "15.01"
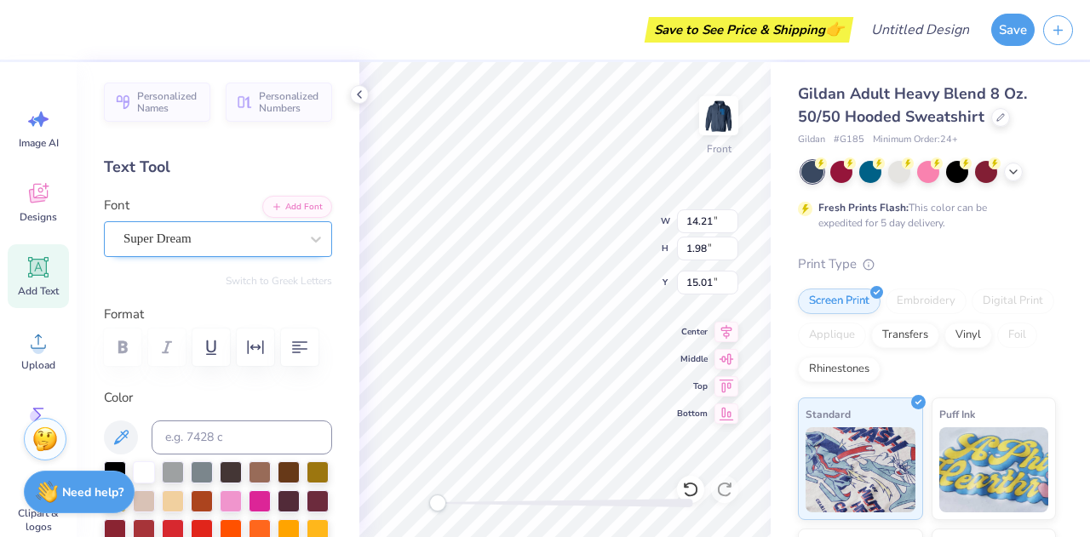
click at [226, 229] on div "Super Dream" at bounding box center [211, 239] width 179 height 26
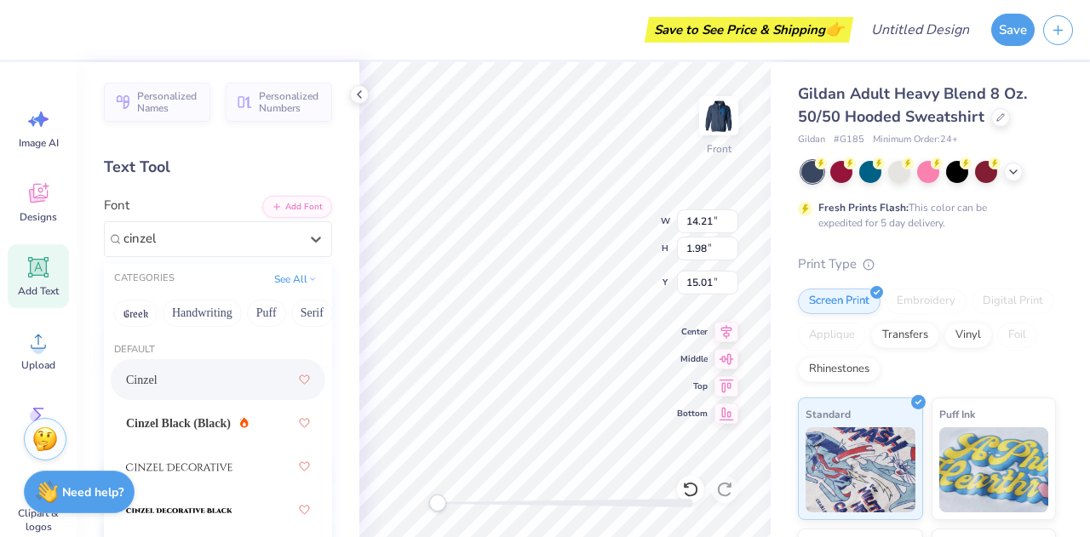
type input "cinzel"
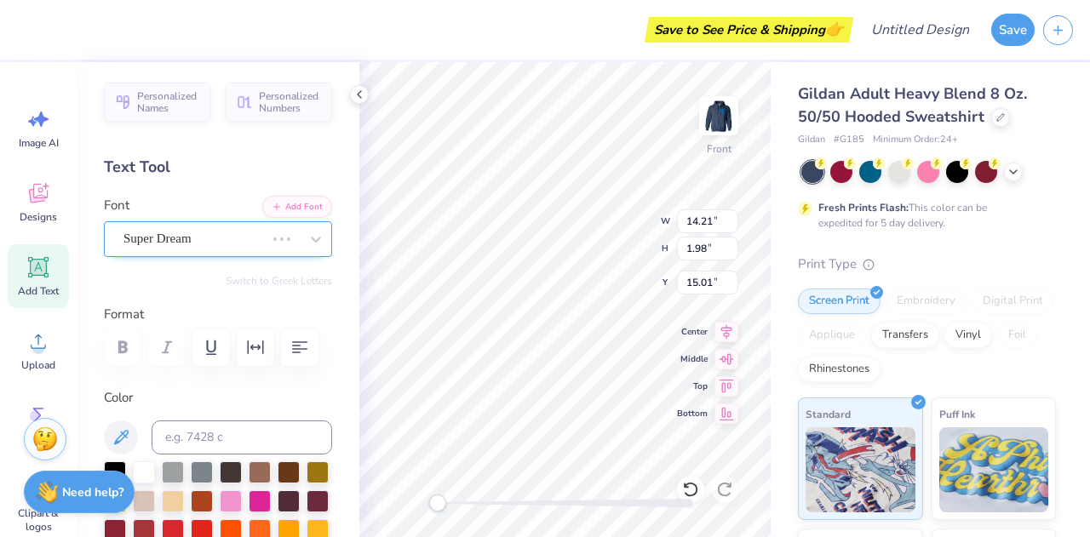
click at [198, 234] on div "Super Dream" at bounding box center [194, 239] width 145 height 26
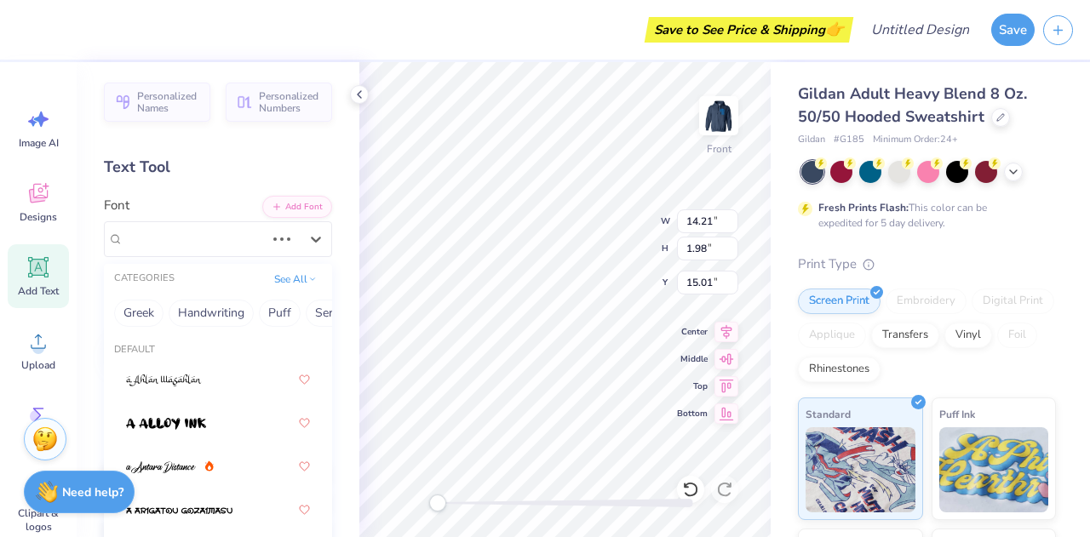
scroll to position [0, 553]
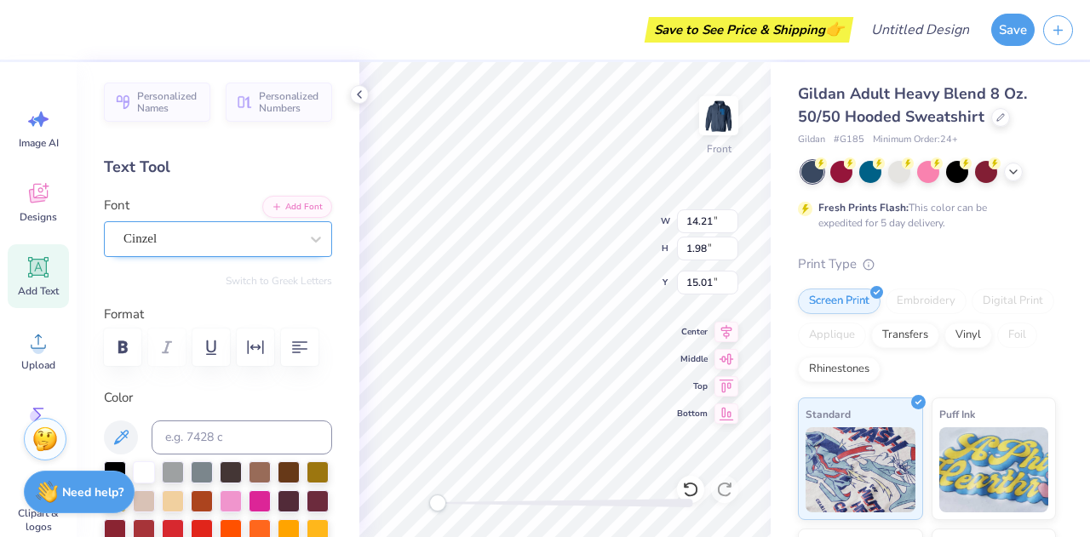
click at [218, 238] on div "Cinzel" at bounding box center [211, 239] width 179 height 26
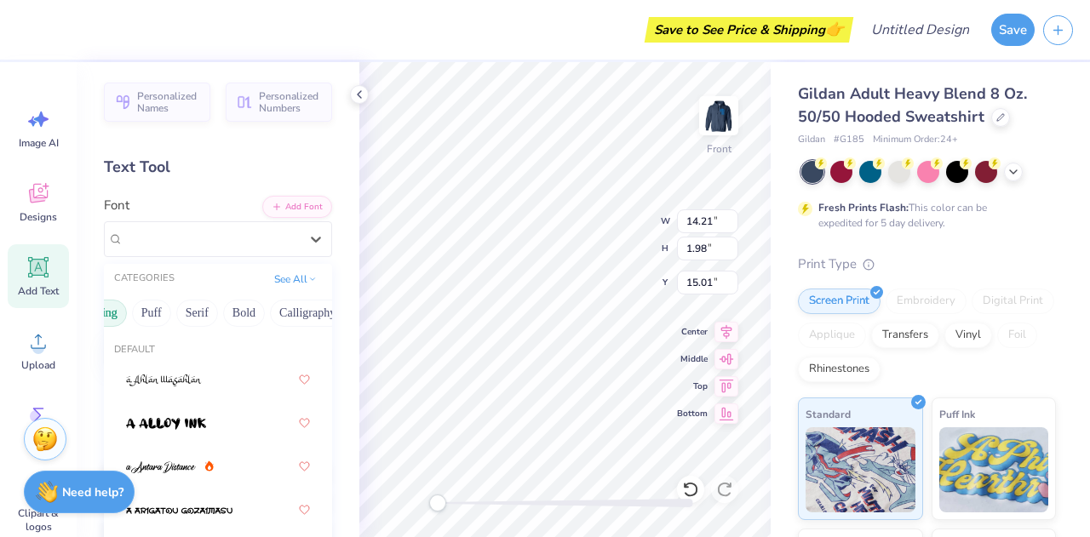
scroll to position [0, 116]
click at [245, 311] on button "Bold" at bounding box center [243, 313] width 42 height 27
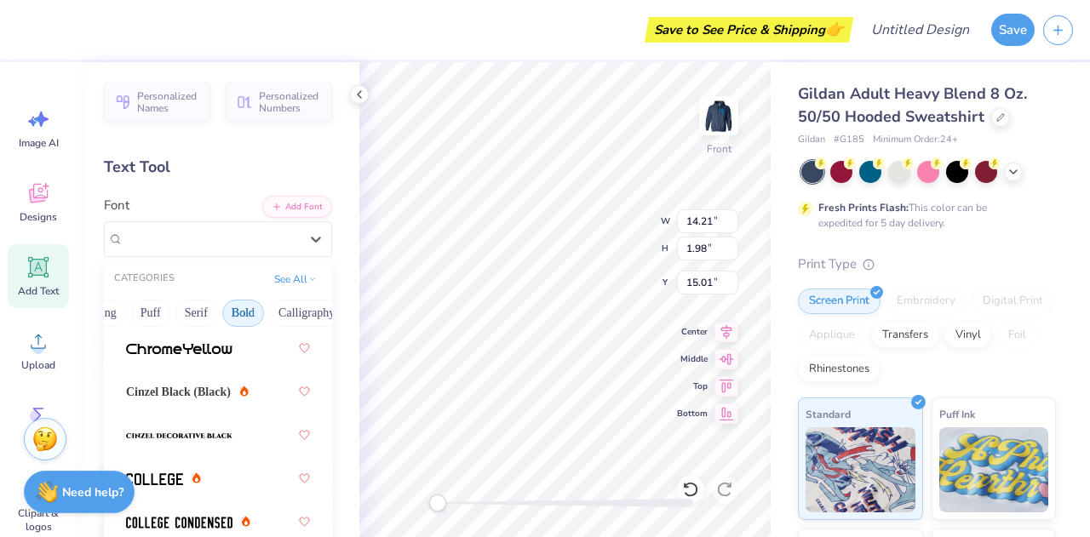
scroll to position [118, 0]
click at [189, 398] on span "Cinzel Black (Black)" at bounding box center [178, 393] width 105 height 18
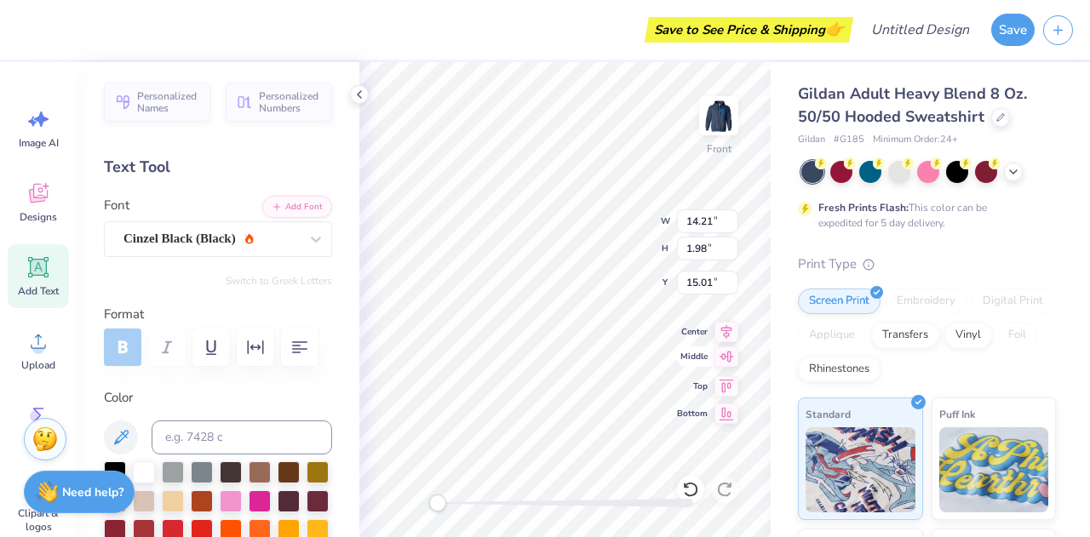
click at [728, 345] on div "Front W 14.21 14.21 " H 1.98 1.98 " Y 15.01 15.01 " Center [GEOGRAPHIC_DATA]" at bounding box center [564, 299] width 411 height 475
type input "11.69"
type input "1.32"
type input "15.56"
type input "11.69"
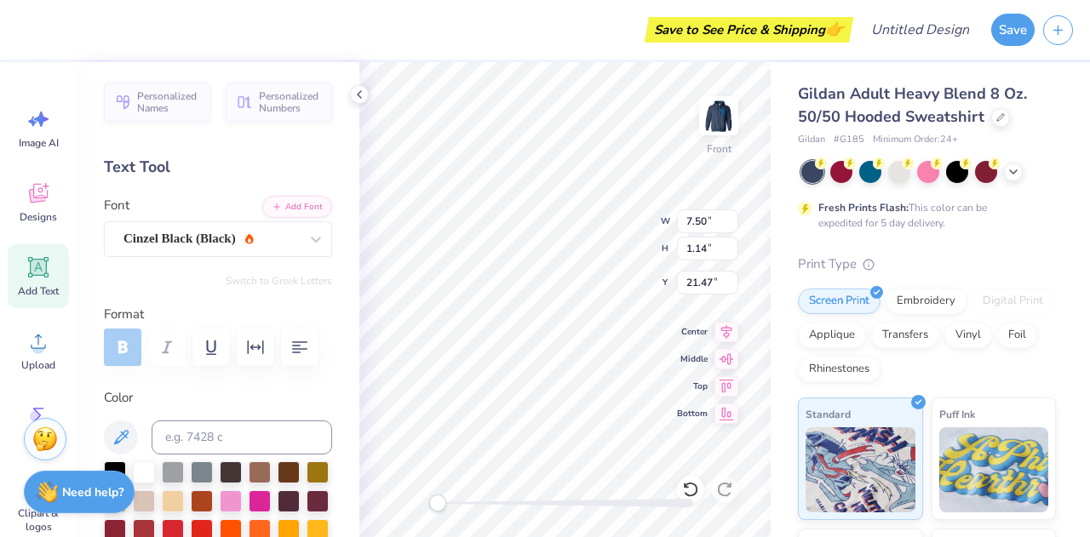
type input "1.32"
type input "16.67"
type input "7.50"
type input "1.14"
type input "18.95"
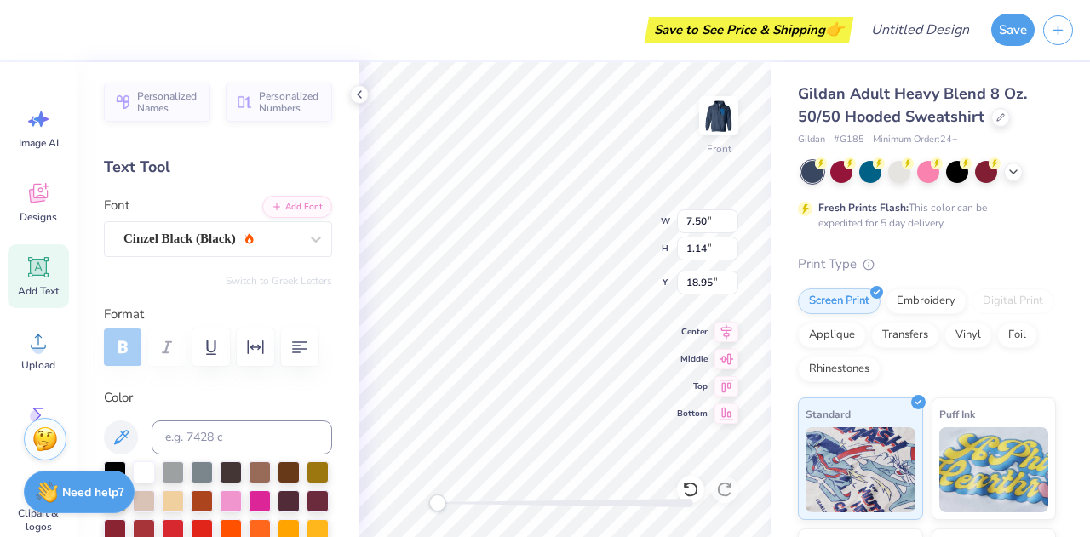
type input "11.69"
type input "1.32"
type input "16.67"
type input "7.50"
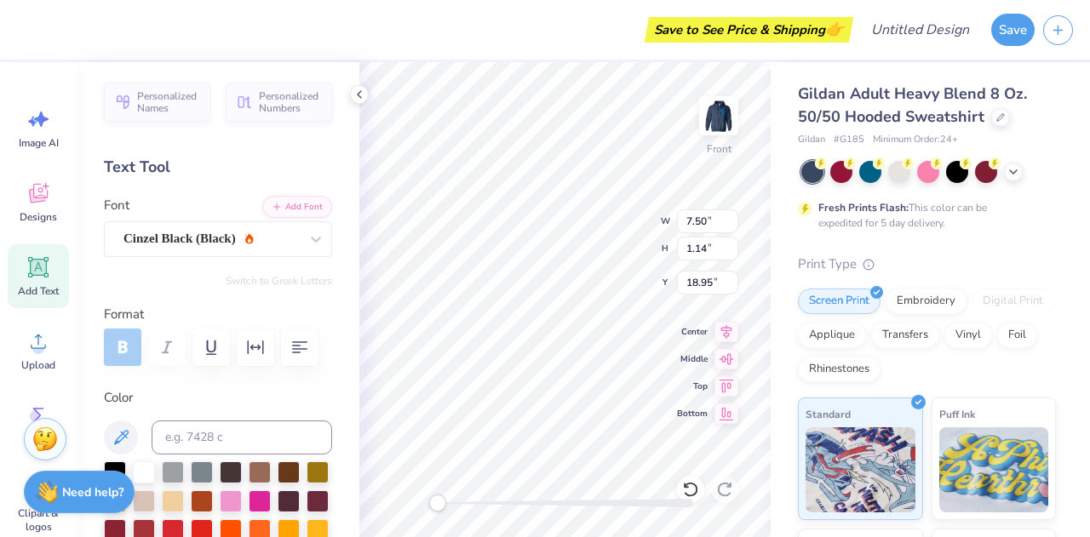
type input "1.14"
type input "18.95"
type input "11.69"
type input "1.32"
type input "16.33"
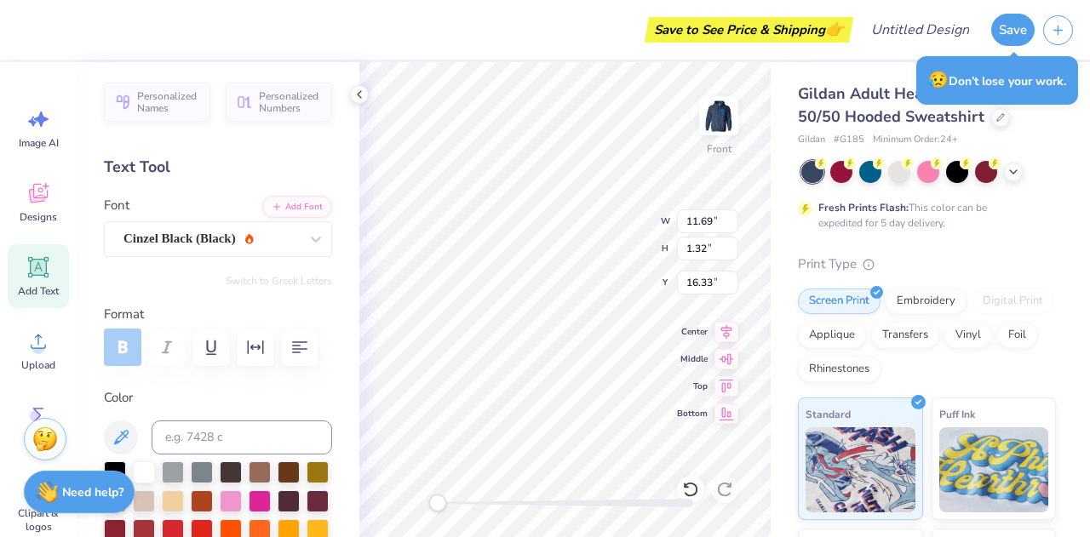
scroll to position [103, 0]
